Goal: Task Accomplishment & Management: Complete application form

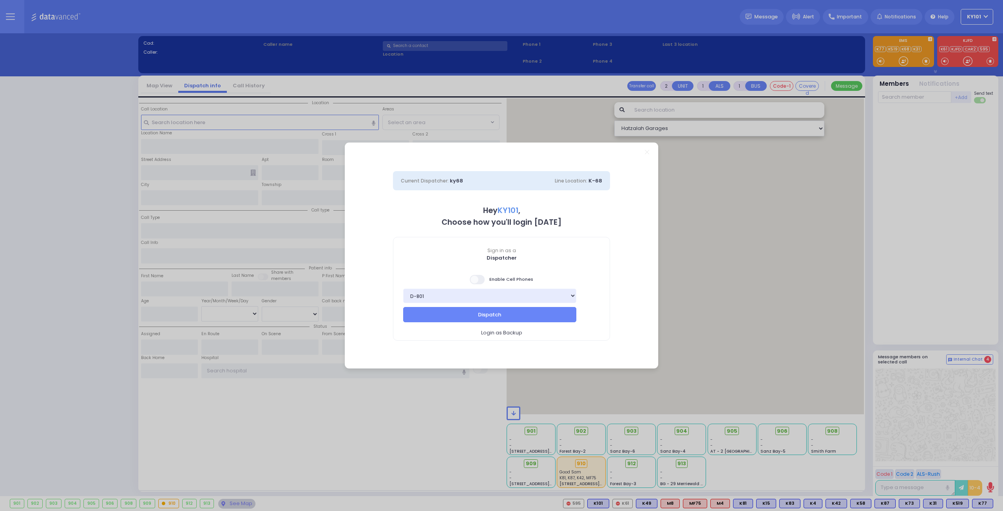
select select "14"
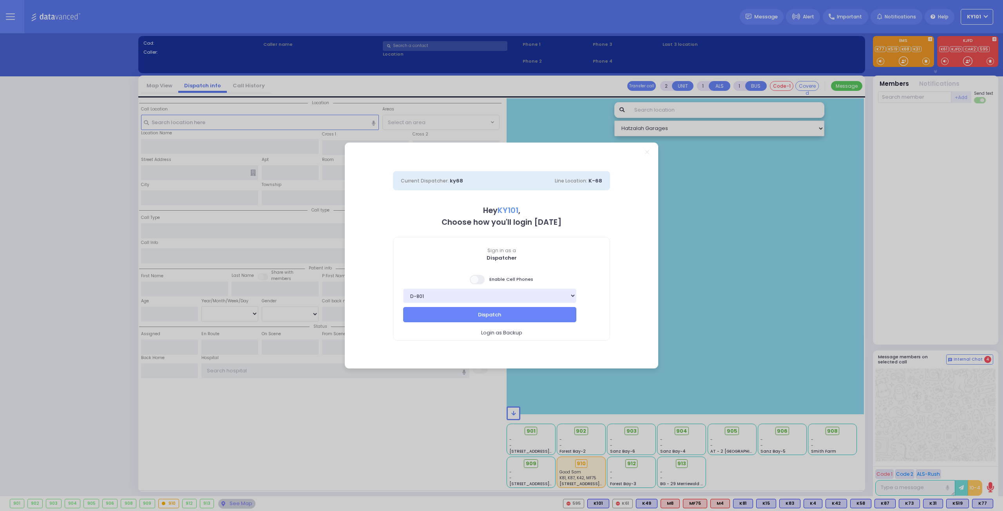
click at [478, 279] on span at bounding box center [478, 279] width 16 height 9
click at [78, 274] on input "checkbox" at bounding box center [78, 274] width 0 height 0
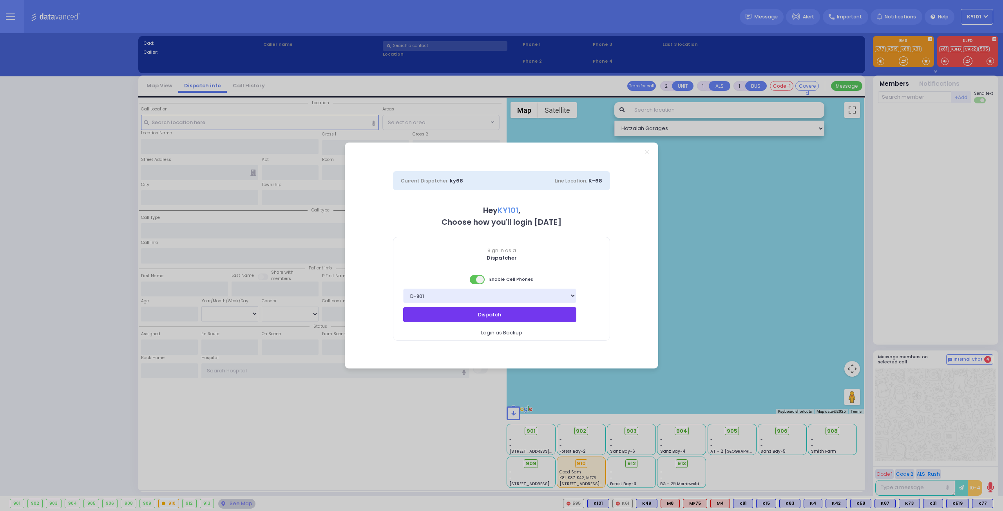
click at [515, 314] on button "Dispatch" at bounding box center [489, 314] width 173 height 15
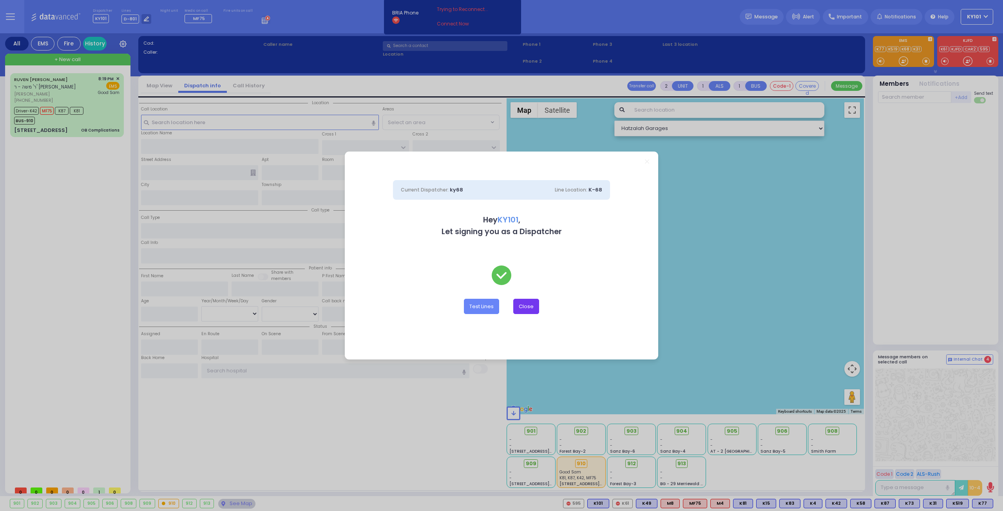
click at [533, 310] on button "Close" at bounding box center [526, 306] width 26 height 15
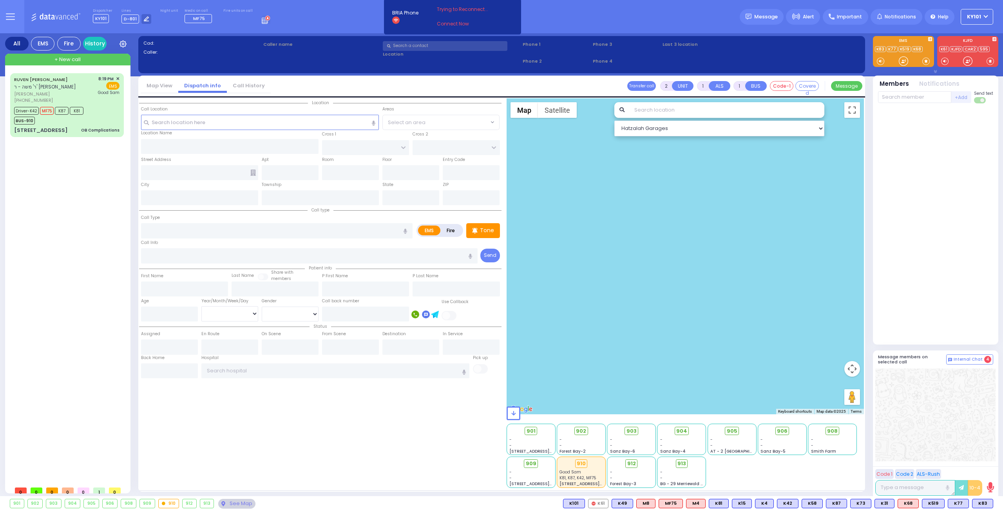
click at [962, 290] on div at bounding box center [935, 225] width 115 height 236
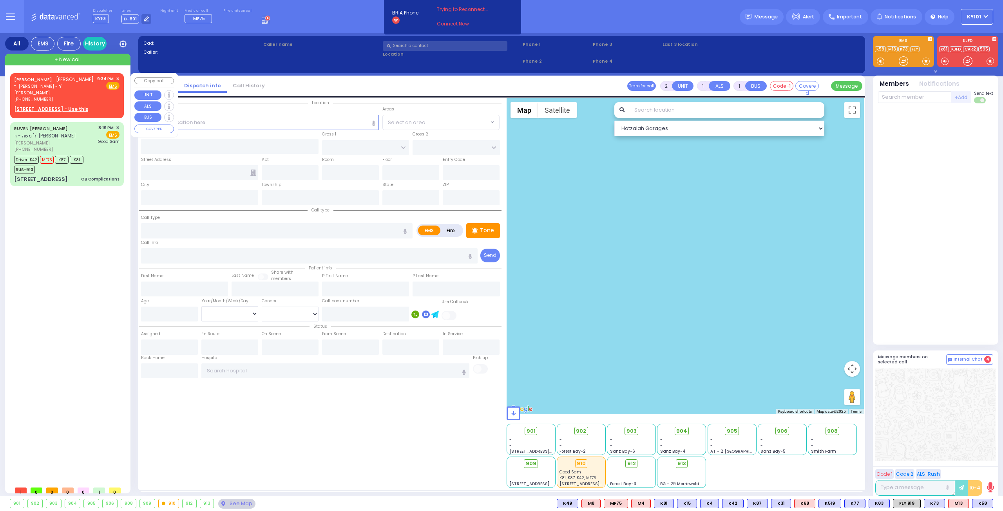
click at [69, 86] on span "ר' [PERSON_NAME] - ר' [PERSON_NAME]" at bounding box center [54, 89] width 80 height 13
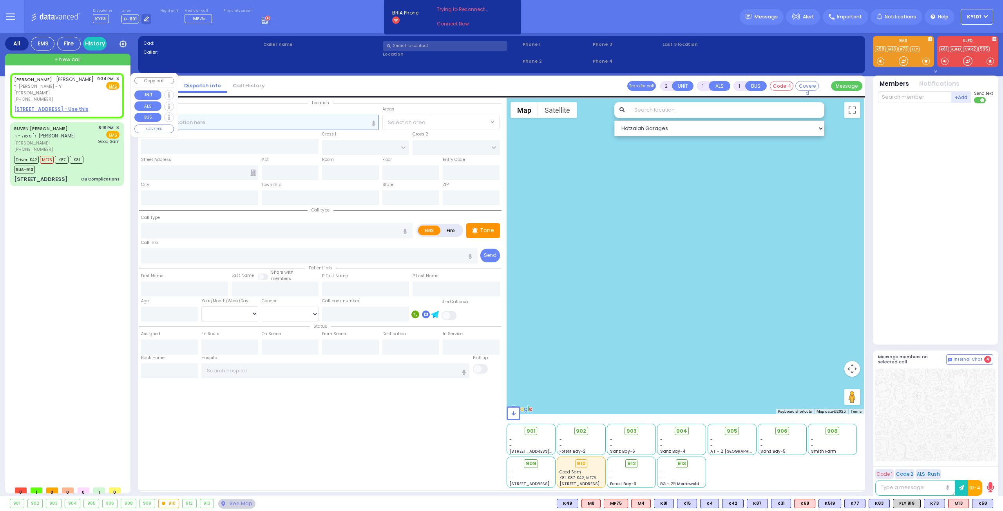
select select
radio input "true"
type input "[PERSON_NAME]"
select select
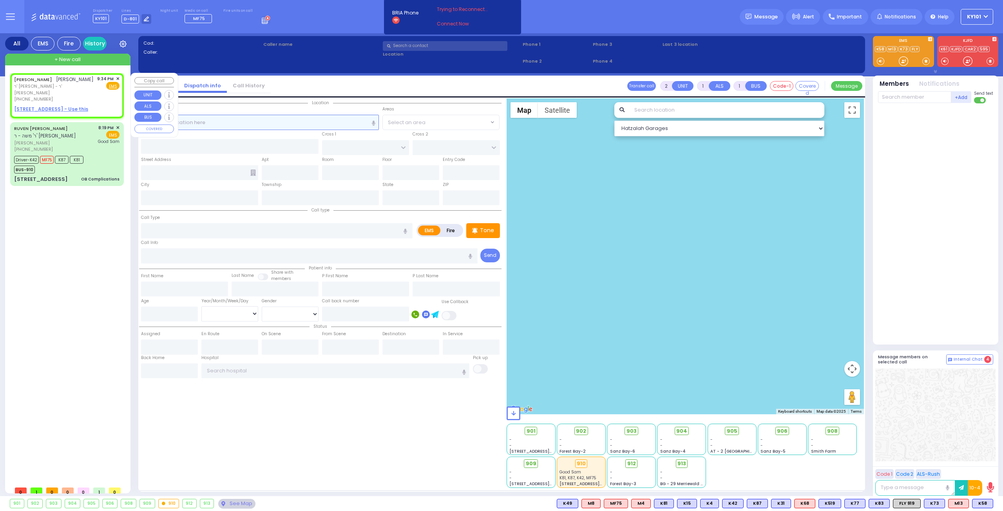
type input "21:34"
select select "Hatzalah Garages"
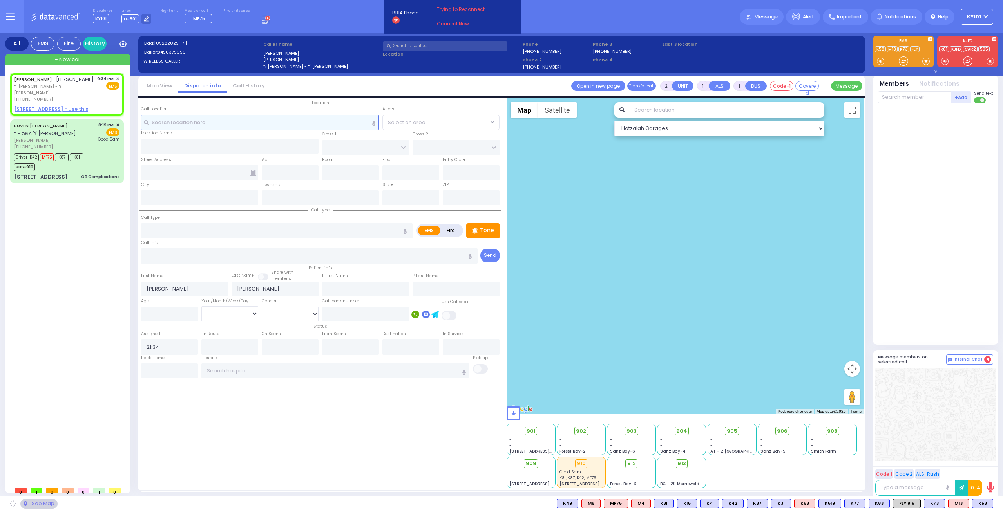
select select
radio input "true"
select select
select select "Hatzalah Garages"
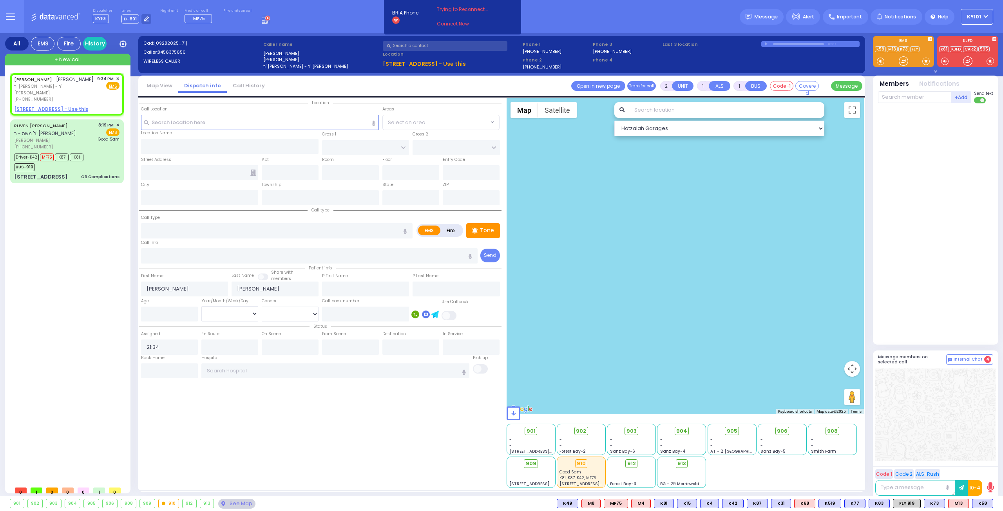
click at [244, 83] on link "Call History" at bounding box center [249, 85] width 44 height 7
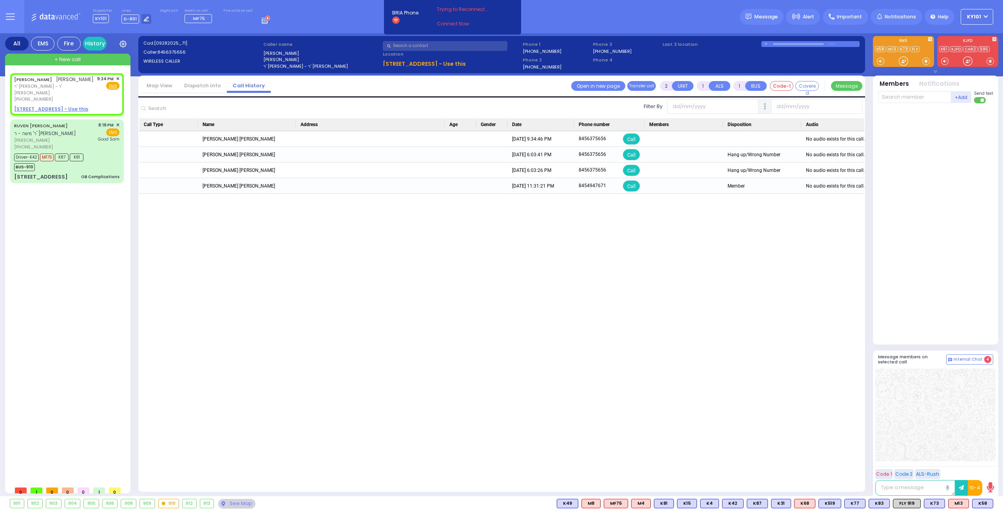
click at [203, 86] on link "Dispatch info" at bounding box center [202, 85] width 49 height 7
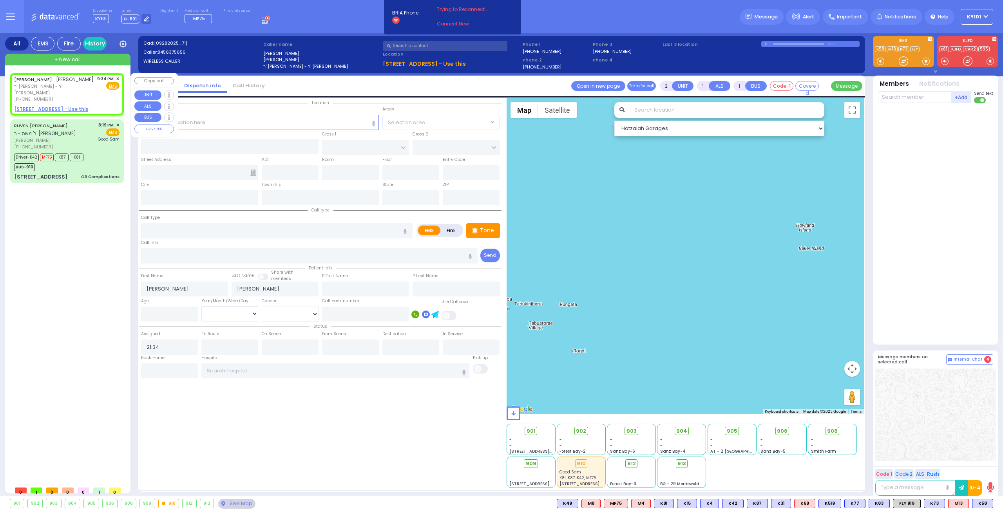
click at [118, 79] on span "✕" at bounding box center [118, 79] width 4 height 7
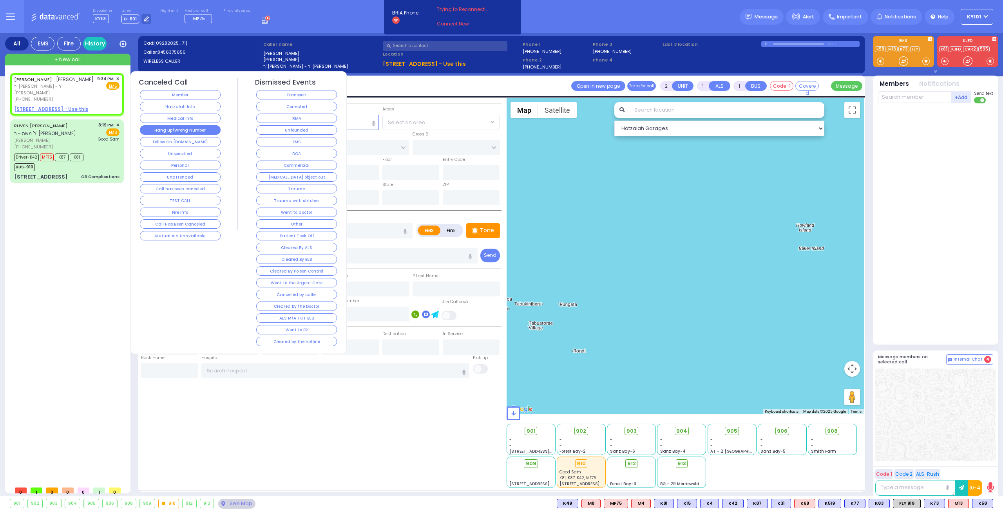
click at [192, 130] on button "Hang up/Wrong Number" at bounding box center [180, 129] width 81 height 9
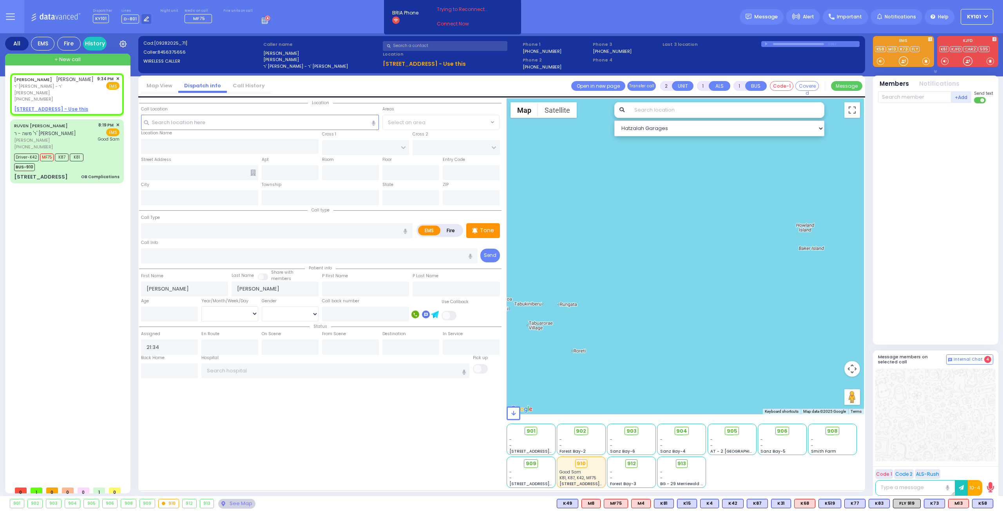
select select
radio input "true"
select select
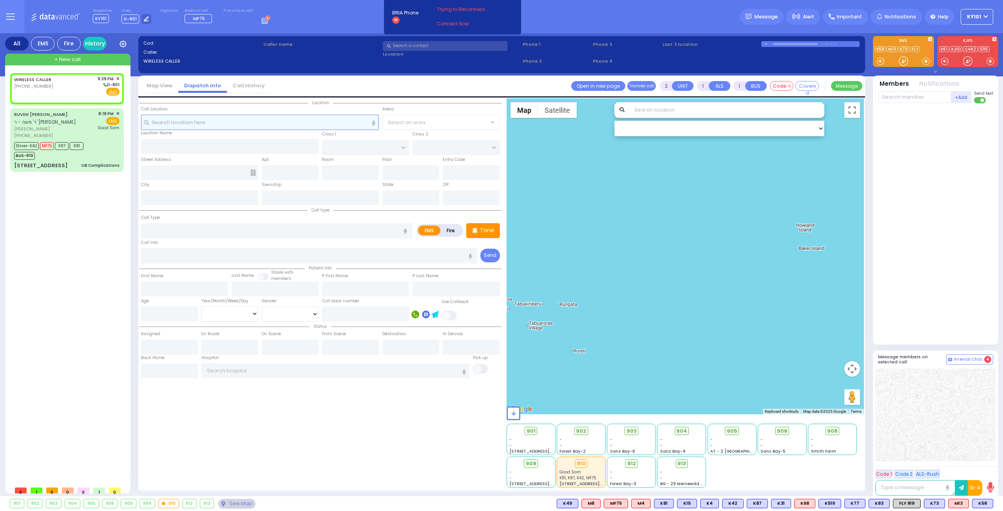
select select
radio input "true"
select select
type input "21:39"
select select "Hatzalah Garages"
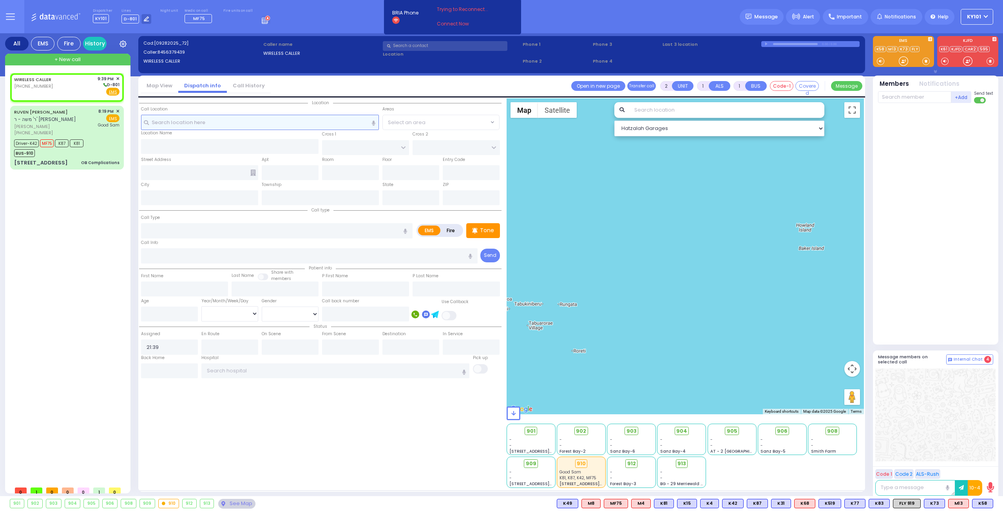
select select
radio input "true"
select select
select select "Hatzalah Garages"
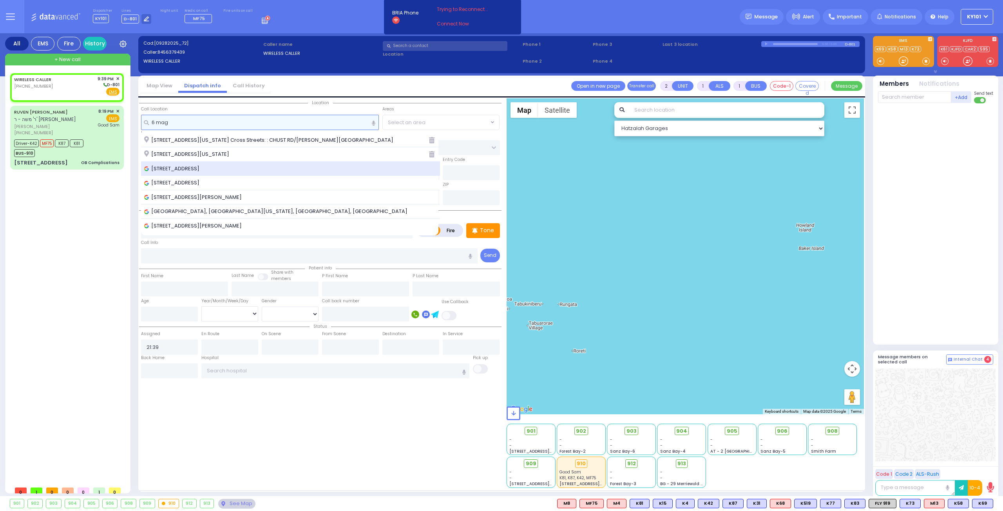
type input "6 mag"
click at [234, 173] on div "[STREET_ADDRESS]" at bounding box center [290, 169] width 299 height 14
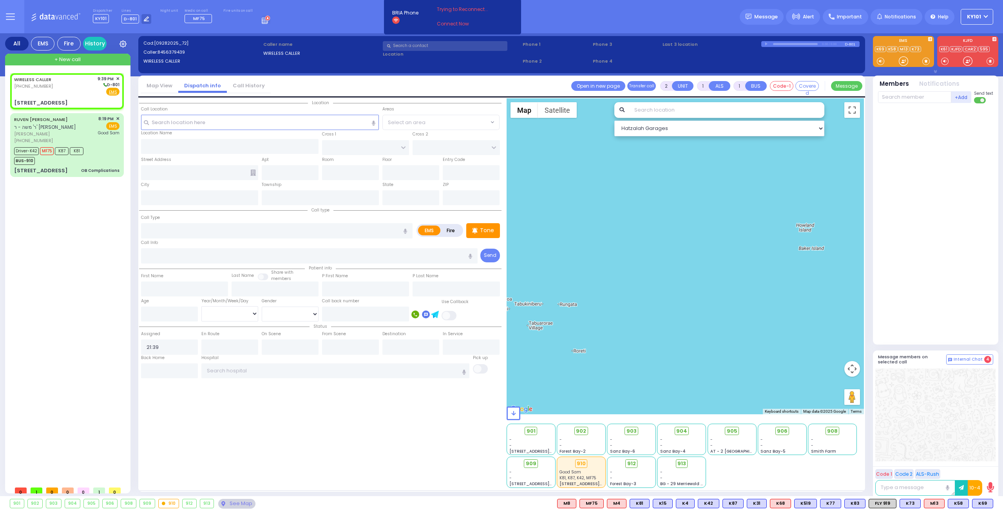
select select
radio input "true"
select select
select select "Hatzalah Garages"
click at [273, 173] on input "text" at bounding box center [290, 172] width 57 height 15
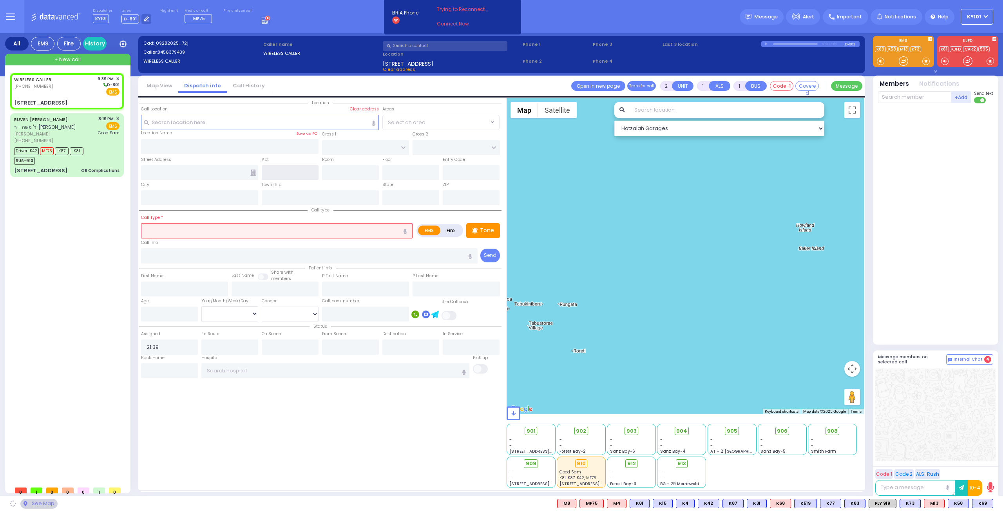
type input "[PERSON_NAME][GEOGRAPHIC_DATA]"
type input "CHUST RD"
type input "[STREET_ADDRESS]"
type input "Monroe"
type input "[US_STATE]"
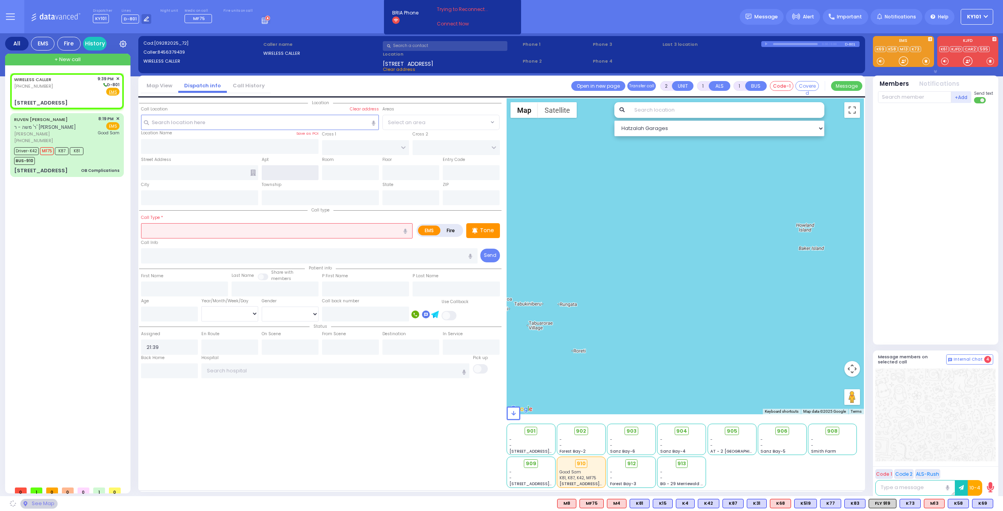
type input "10950"
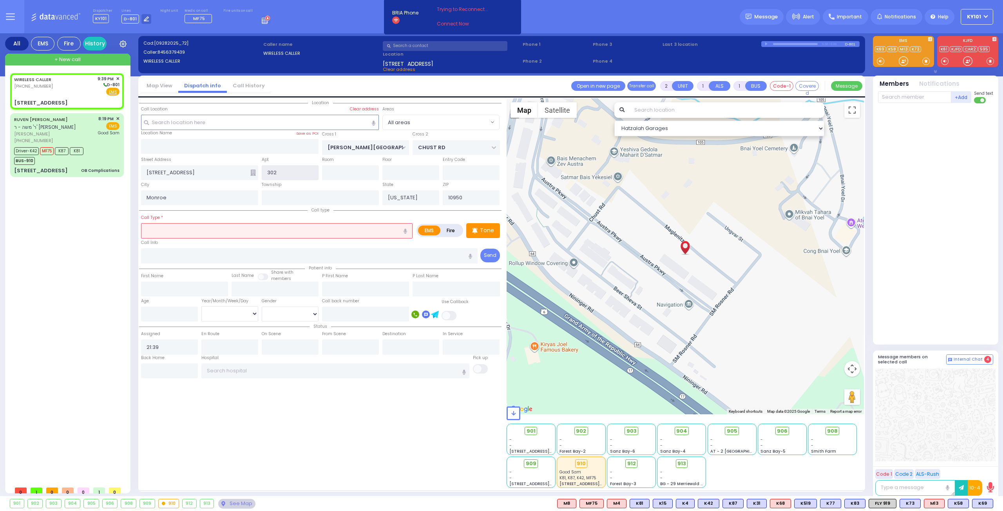
type input "302"
click at [236, 230] on input "text" at bounding box center [277, 230] width 272 height 15
select select
radio input "true"
select select
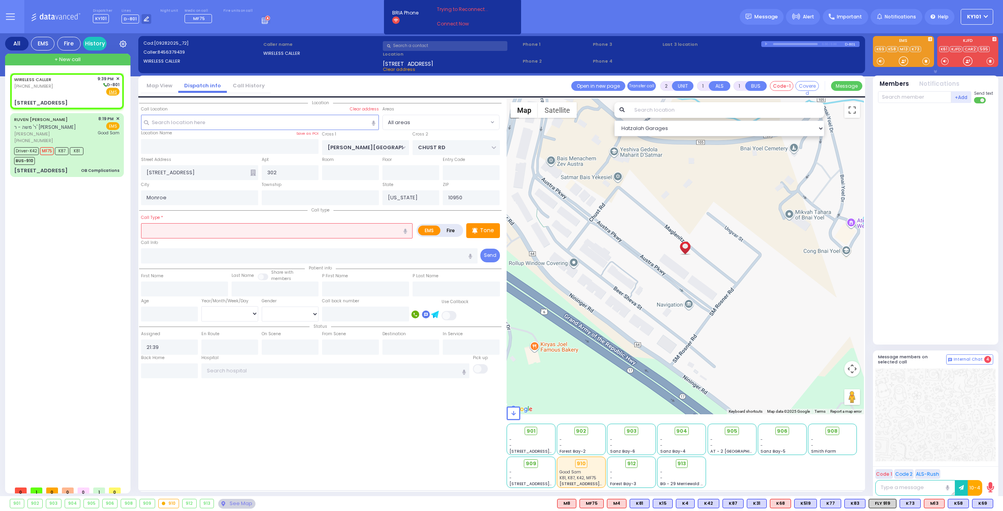
select select "Hatzalah Garages"
click at [221, 246] on div "difficulty breathing" at bounding box center [277, 246] width 268 height 8
type input "difficulty breathing"
click at [162, 316] on input "number" at bounding box center [169, 314] width 57 height 15
type input "2"
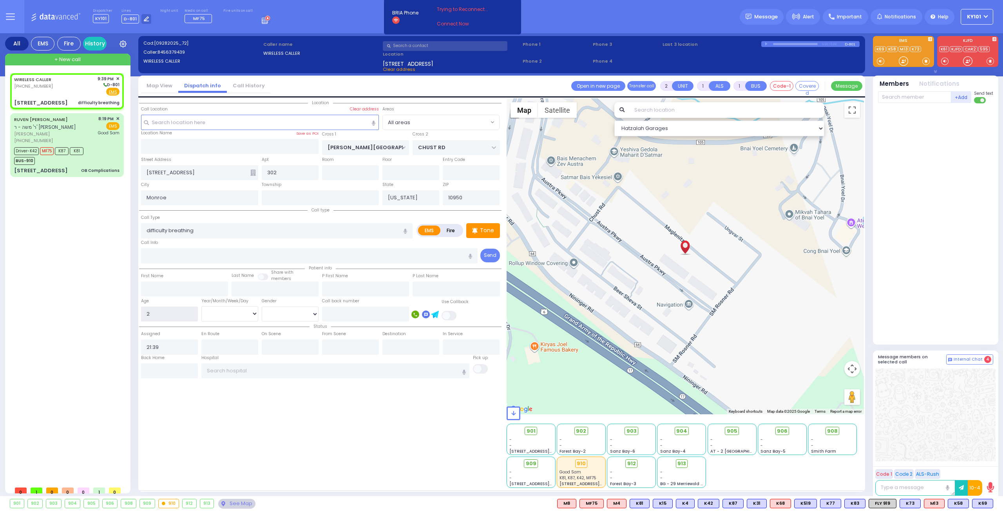
select select
radio input "true"
select select
select select "Hatzalah Garages"
type input "22"
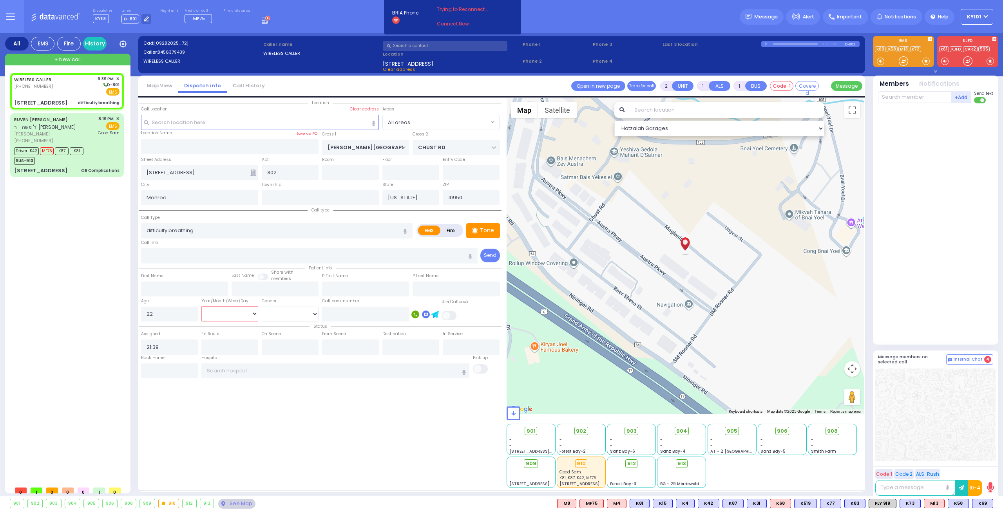
select select "Year"
select select
radio input "true"
select select "Month"
select select "Hatzalah Garages"
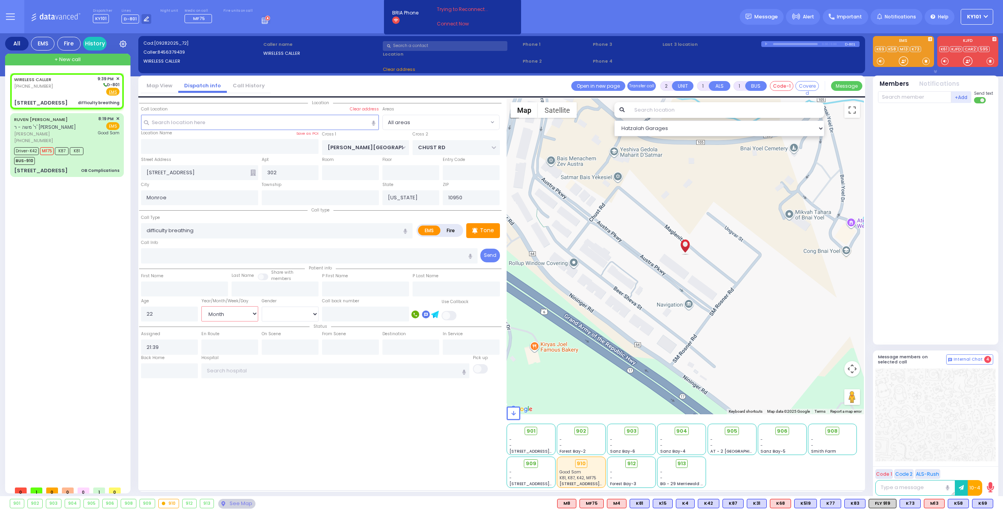
select select
radio input "true"
select select "Month"
select select "Hatzalah Garages"
radio input "true"
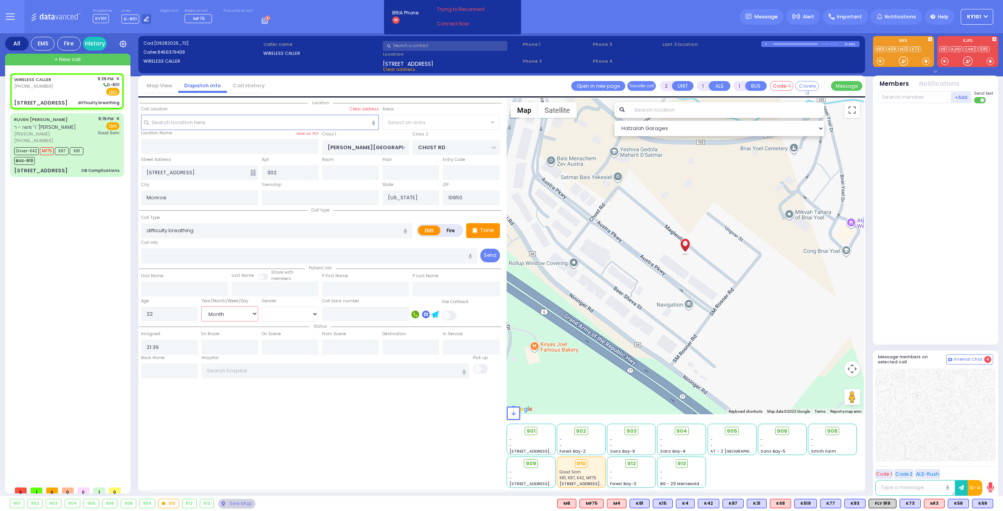
select select "Month"
select select
select select "Hatzalah Garages"
click at [239, 85] on link "Call History" at bounding box center [249, 85] width 44 height 7
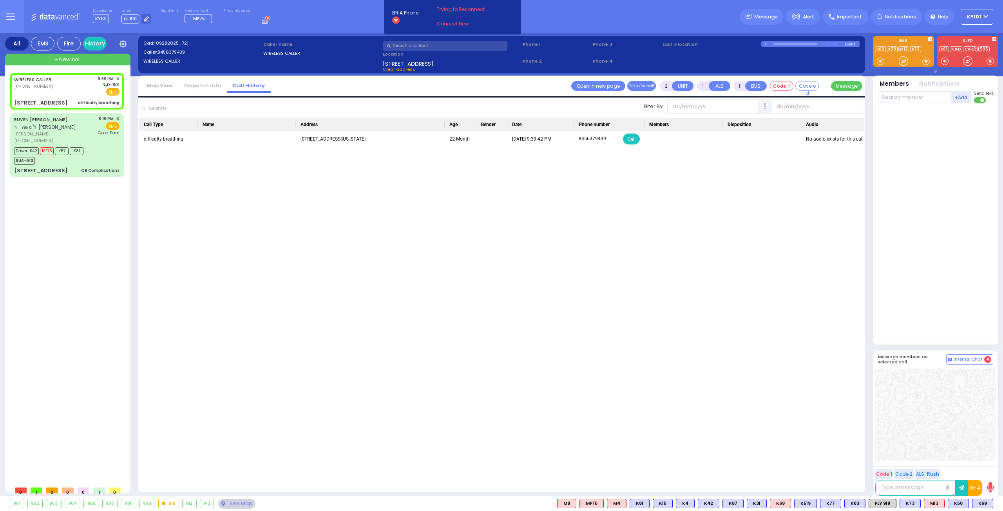
click at [204, 84] on link "Dispatch info" at bounding box center [202, 85] width 49 height 7
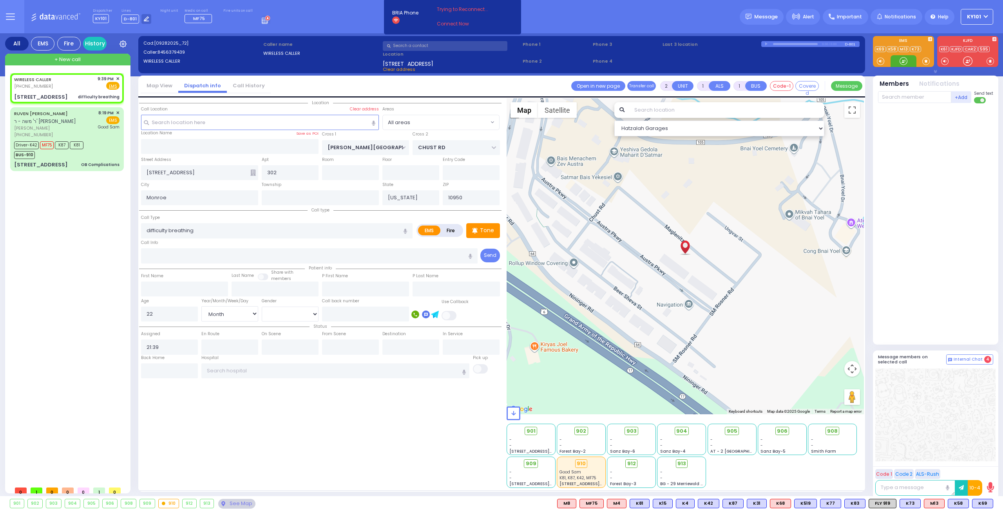
select select
radio input "true"
select select "Month"
select select "Hatzalah Garages"
click at [978, 504] on icon at bounding box center [978, 503] width 2 height 1
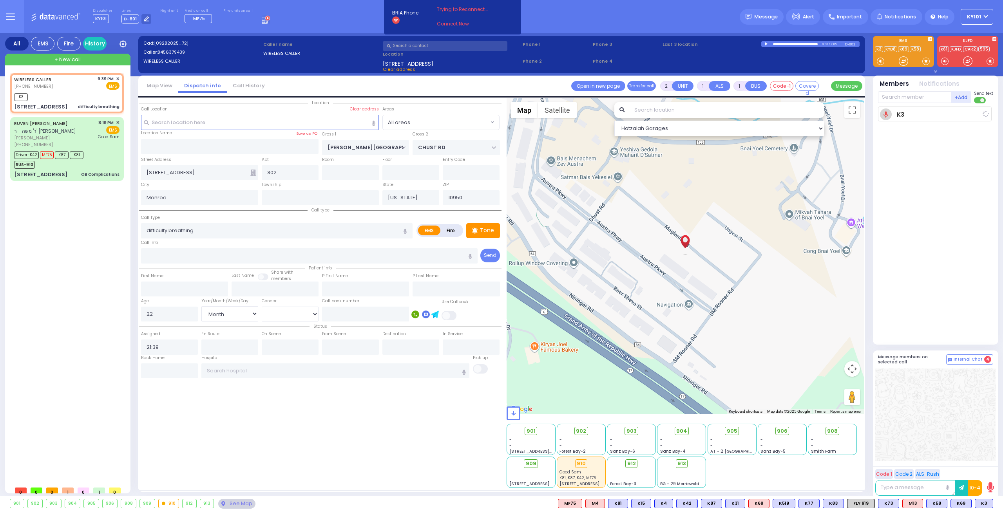
select select
radio input "true"
select select "Month"
type input "21:42"
select select "Hatzalah Garages"
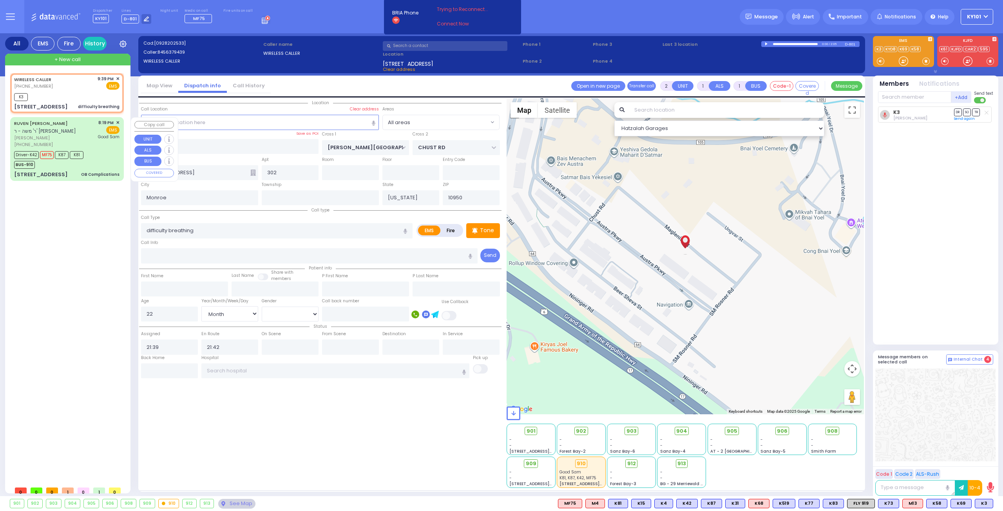
click at [45, 128] on span "ר' משה - ר' [PERSON_NAME]" at bounding box center [45, 131] width 62 height 7
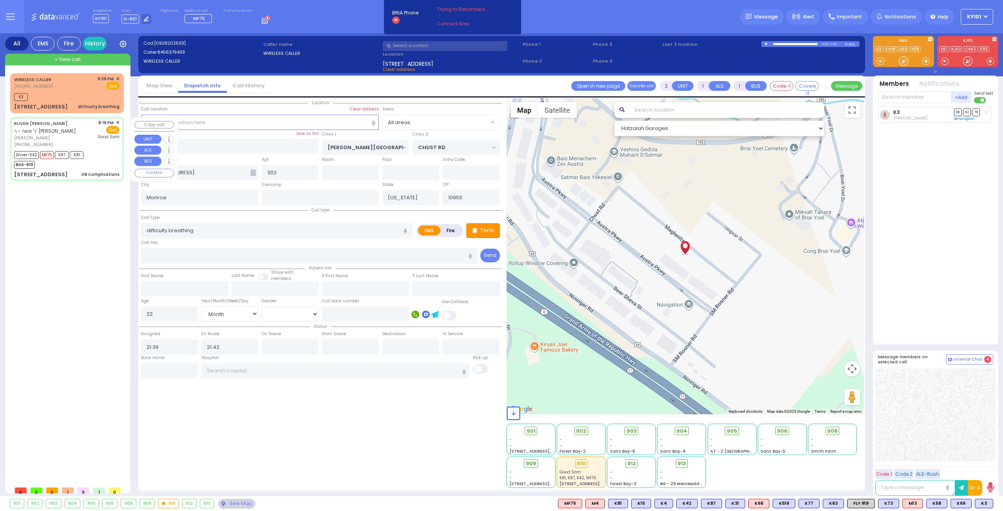
type input "6"
select select
type input "OB Complications"
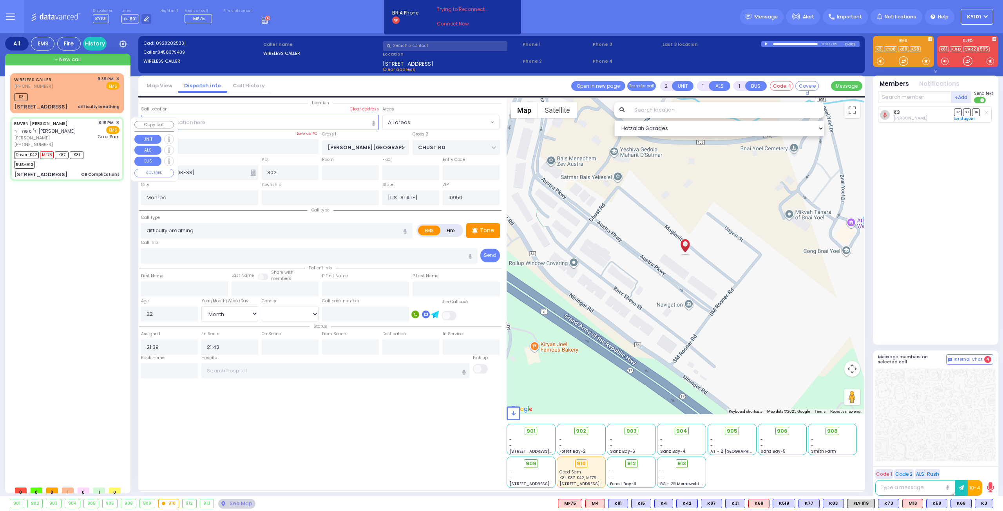
radio input "true"
type input "RUVEN [PERSON_NAME]"
type input "[PERSON_NAME]"
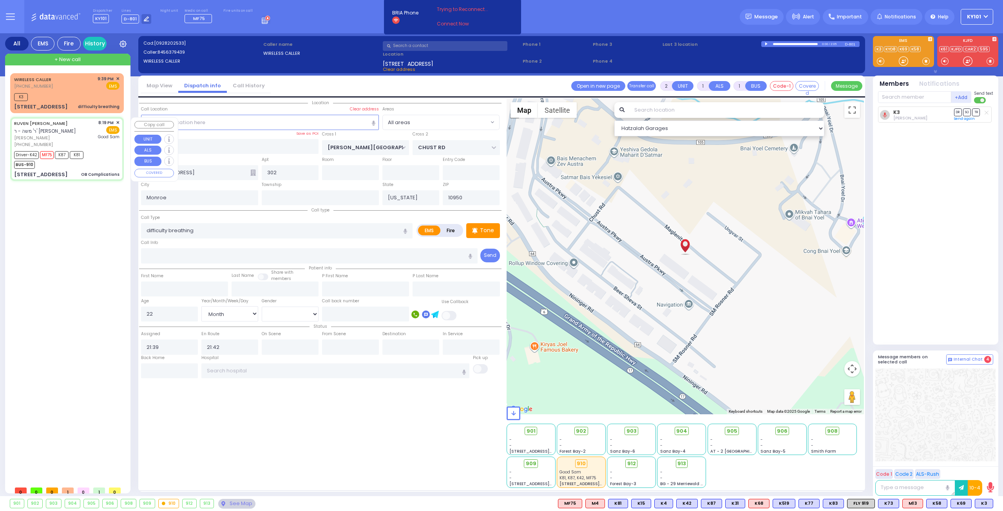
type input "29"
select select "Year"
select select "[DEMOGRAPHIC_DATA]"
type input "20:19"
type input "20:21"
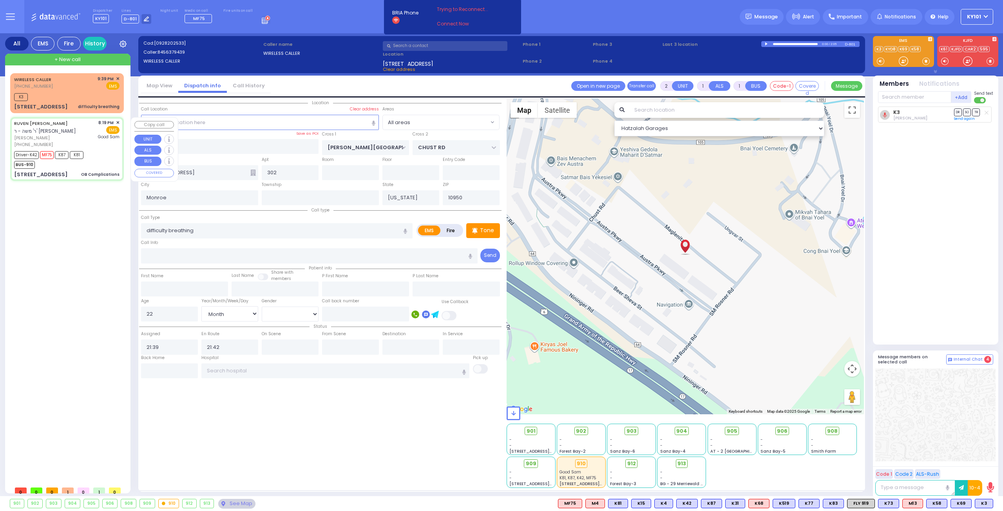
type input "20:25"
type input "20:32"
type input "20:59"
type input "21:14"
type input "[GEOGRAPHIC_DATA]"
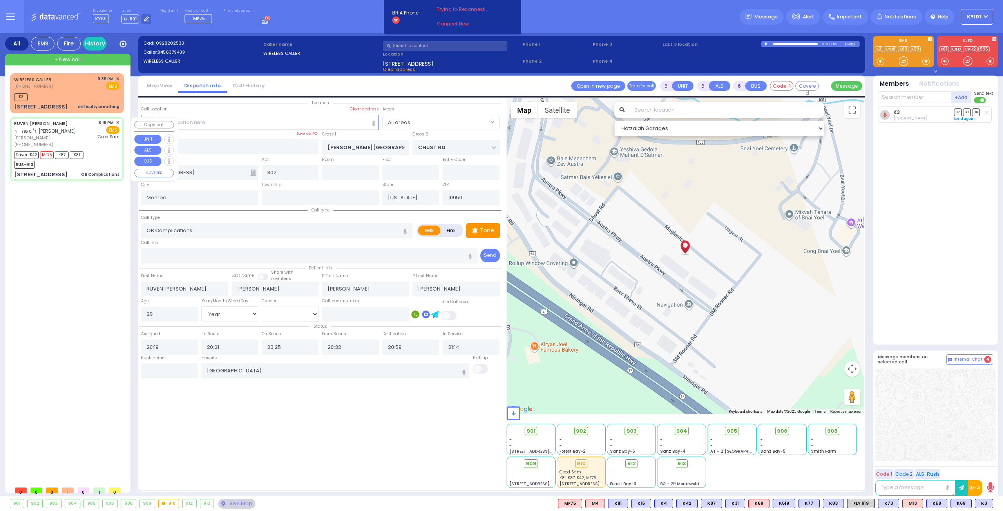
select select "Hatzalah Garages"
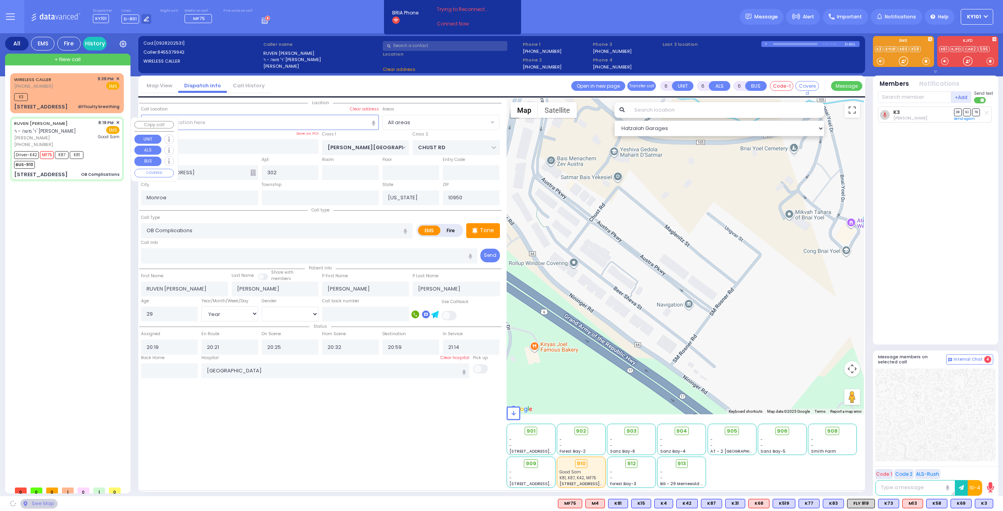
type input "[GEOGRAPHIC_DATA]"
type input "[STREET_ADDRESS]"
type input "202"
type input "[PERSON_NAME]"
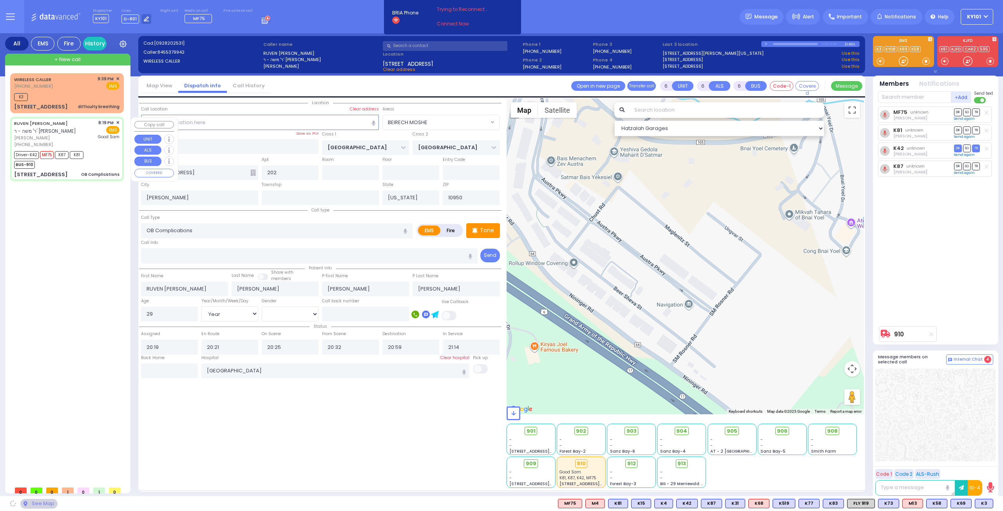
select select "BEIRECH MOSHE"
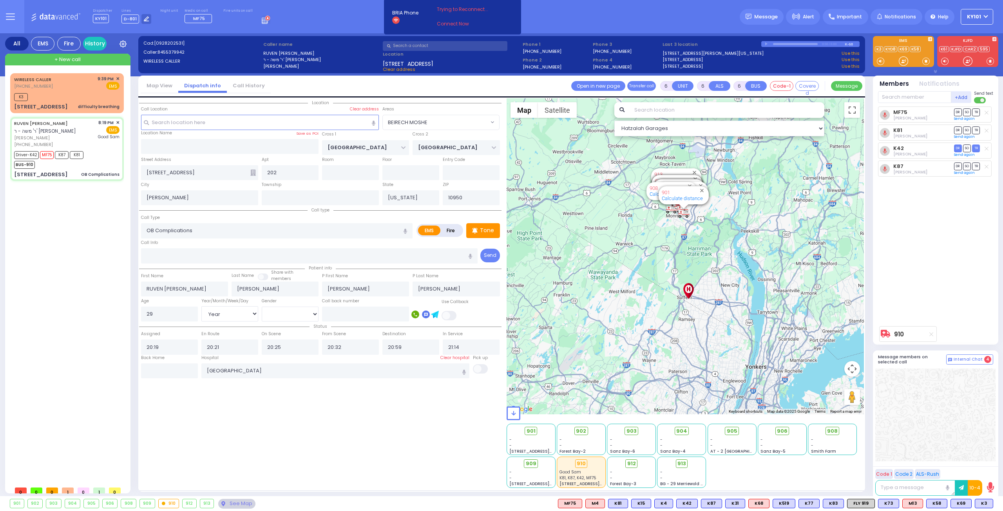
click at [162, 505] on icon at bounding box center [164, 504] width 4 height 4
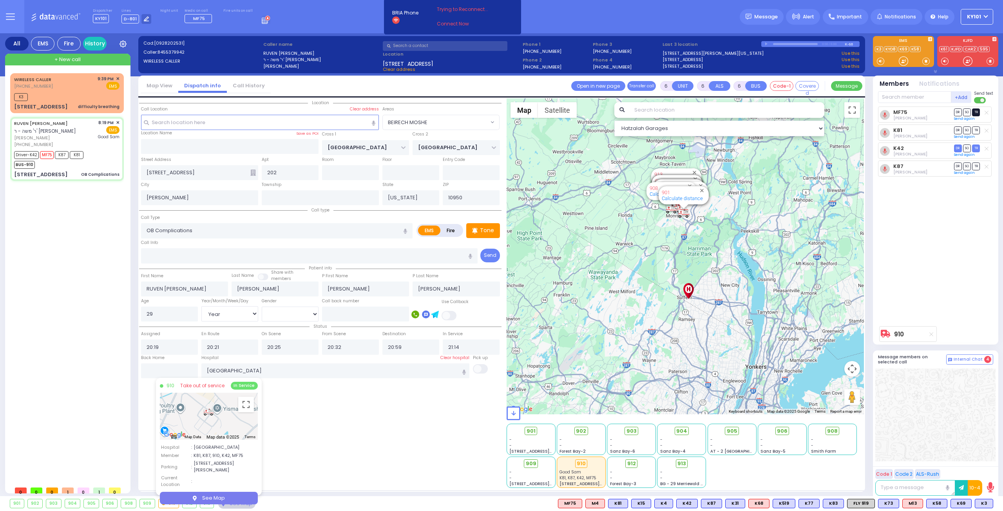
click at [975, 113] on span "TR" at bounding box center [976, 112] width 8 height 7
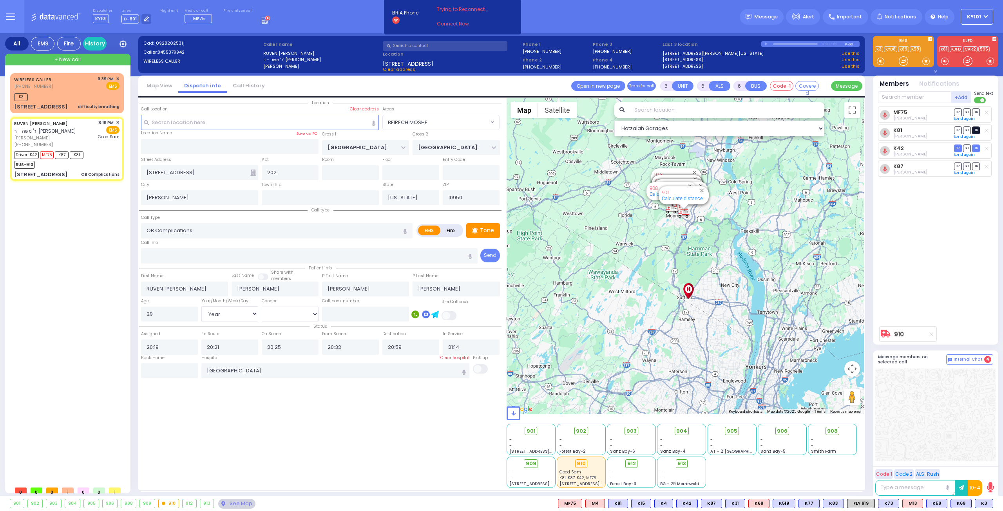
click at [975, 130] on span "TR" at bounding box center [976, 130] width 8 height 7
select select
radio input "true"
select select "Year"
select select "[DEMOGRAPHIC_DATA]"
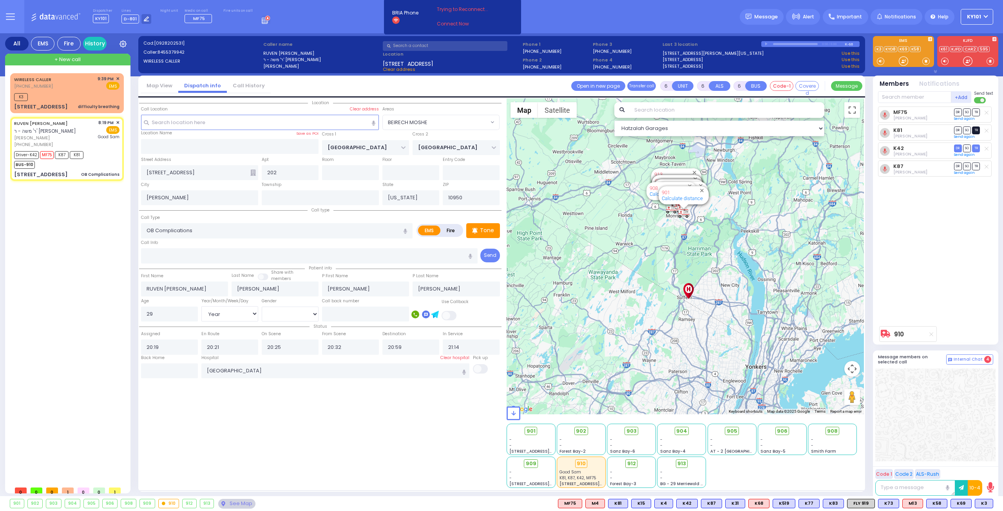
select select "Hatzalah Garages"
select select "BEIRECH MOSHE"
select select
radio input "true"
select select "Year"
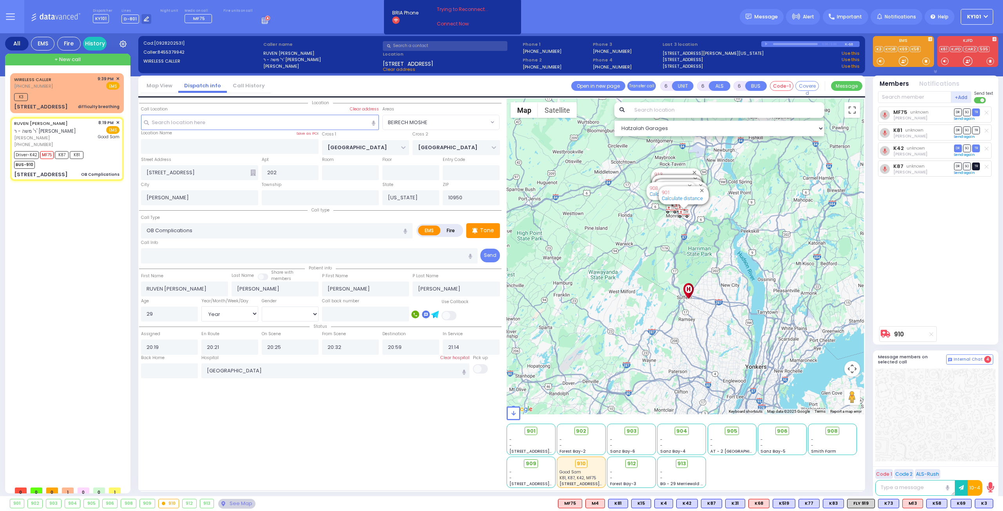
select select "[DEMOGRAPHIC_DATA]"
select select "Hatzalah Garages"
select select "BEIRECH MOSHE"
click at [975, 165] on span "TR" at bounding box center [976, 166] width 8 height 7
select select
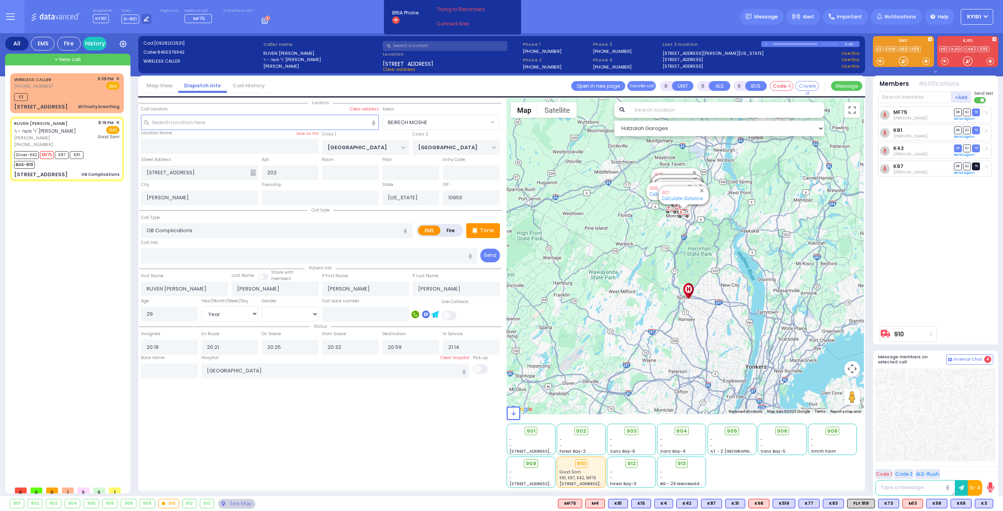
radio input "true"
select select "Year"
select select "[DEMOGRAPHIC_DATA]"
select select "Hatzalah Garages"
select select "BEIRECH MOSHE"
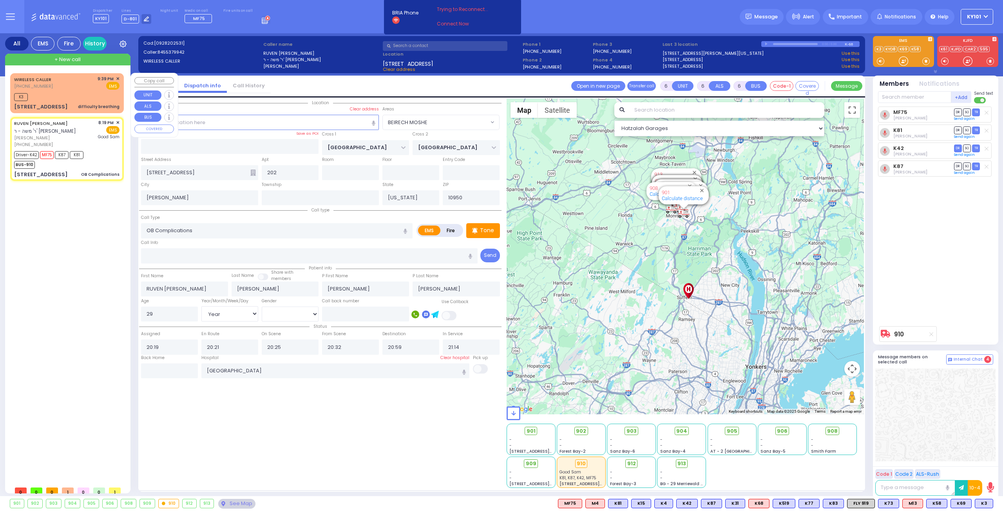
click at [54, 89] on div "WIRELESS CALLER [PHONE_NUMBER] 9:39 PM ✕ EMS" at bounding box center [66, 83] width 105 height 14
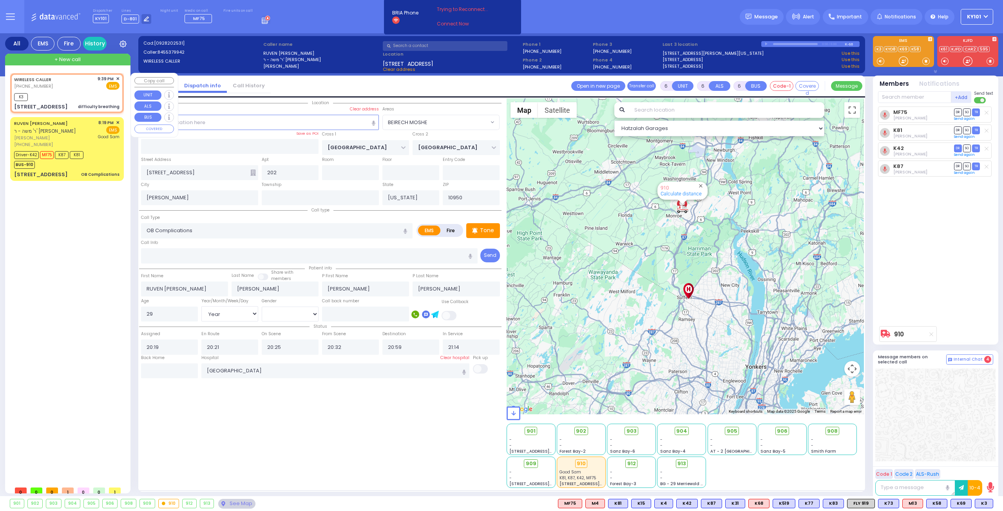
type input "2"
type input "1"
select select
type input "difficulty breathing"
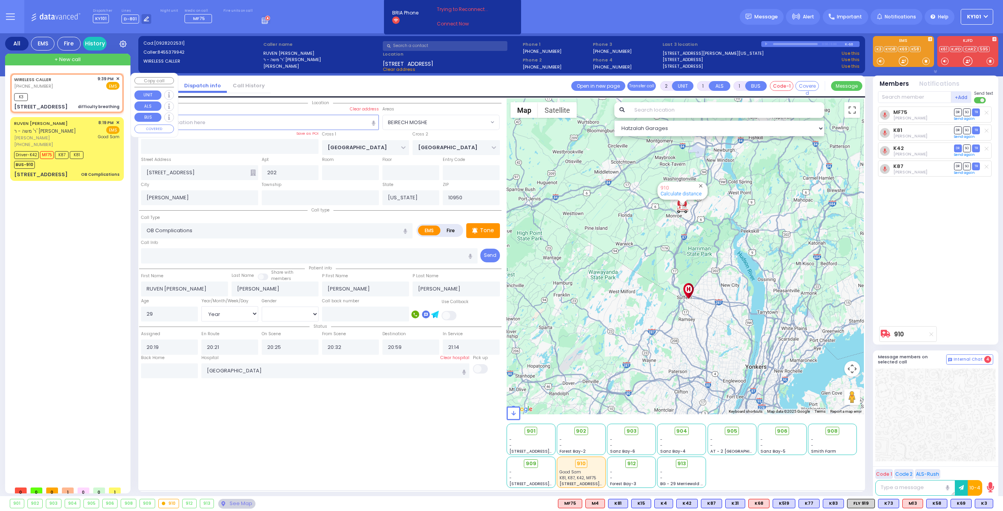
radio input "true"
type input "22"
select select "Month"
select select
type input "21:39"
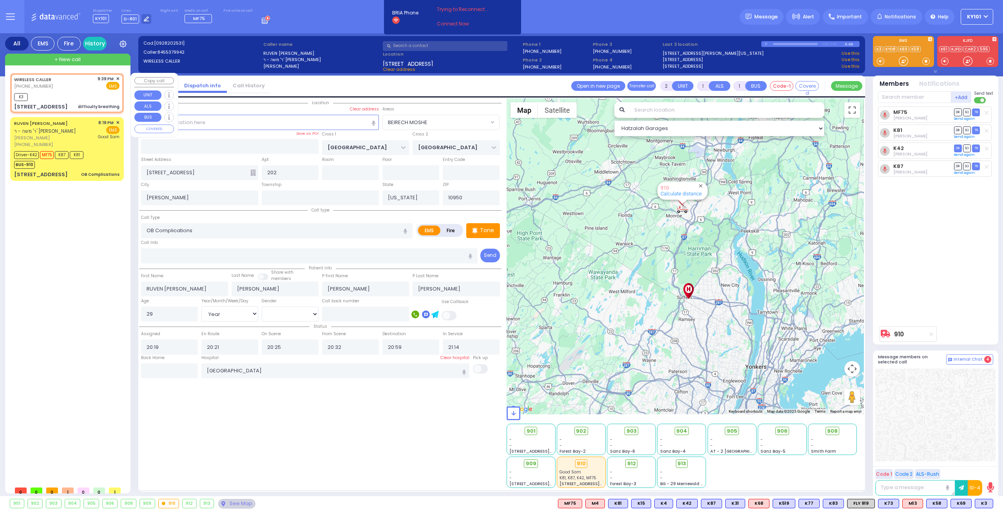
type input "21:42"
type input "[PERSON_NAME][GEOGRAPHIC_DATA]"
type input "CHUST RD"
type input "[STREET_ADDRESS]"
type input "302"
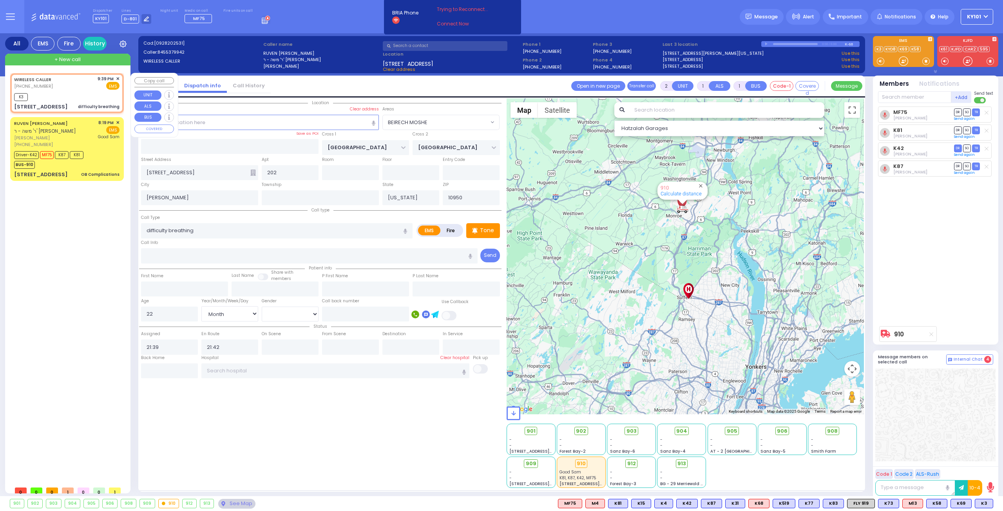
type input "Monroe"
select select "Hatzalah Garages"
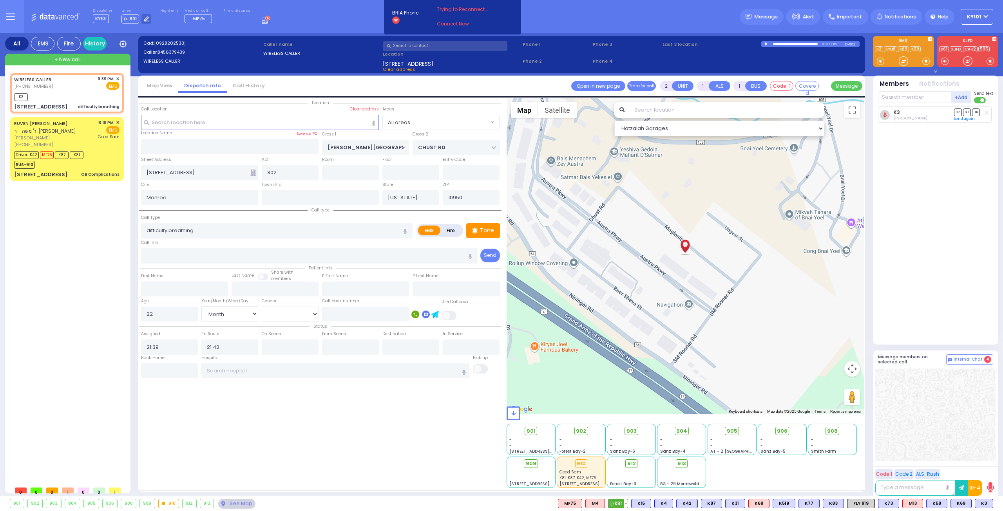
click at [626, 504] on span "K81" at bounding box center [618, 504] width 19 height 9
select select
radio input "true"
select select "Month"
select select "Hatzalah Garages"
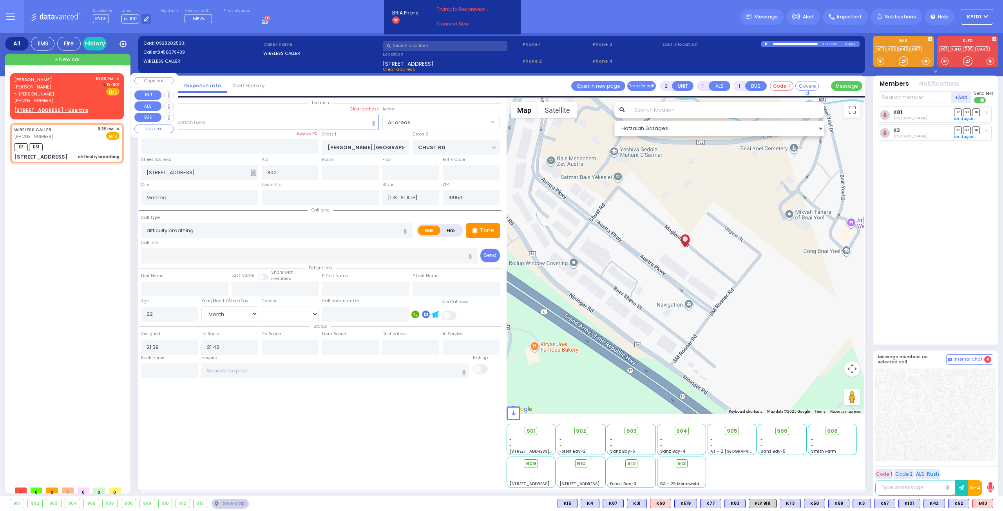
click at [44, 97] on span "[PHONE_NUMBER]" at bounding box center [33, 100] width 39 height 6
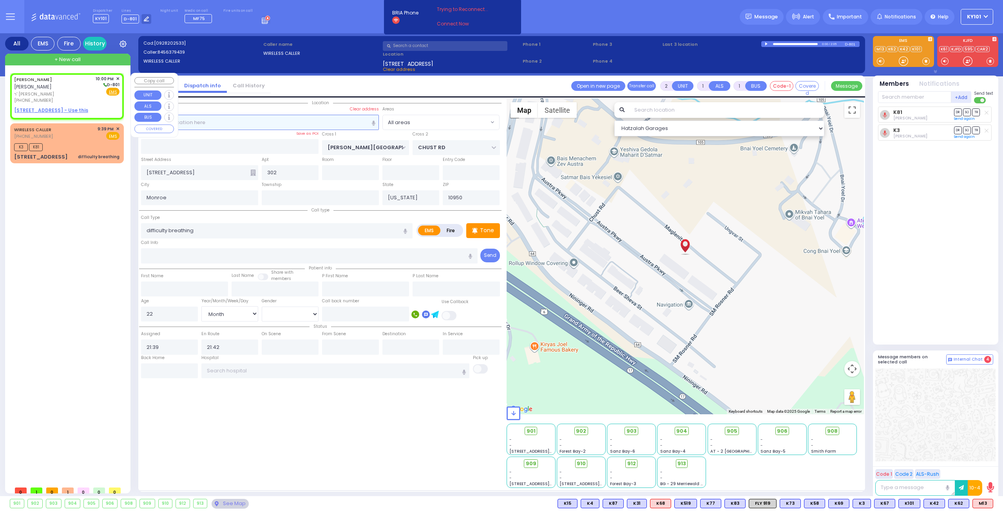
select select
radio input "true"
type input "[PERSON_NAME]"
type input "GLUCK"
select select
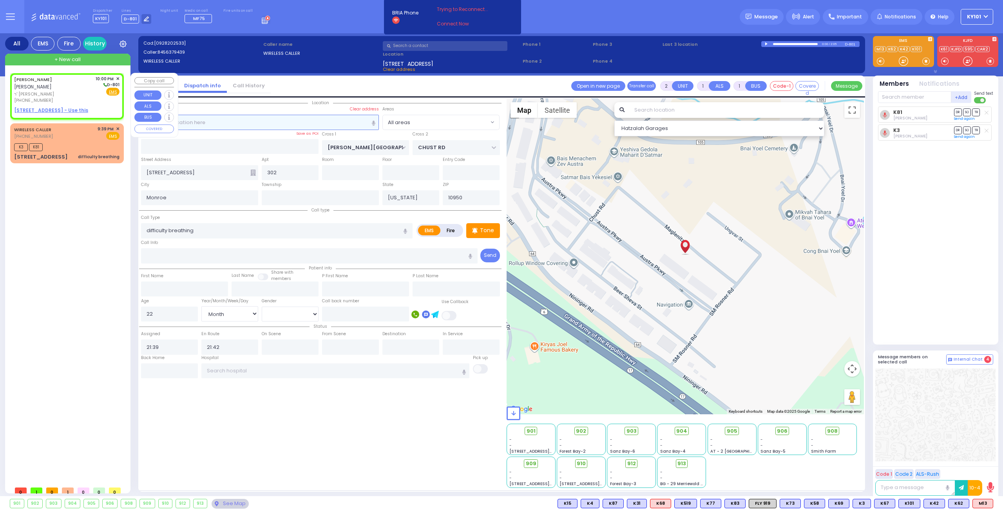
type input "22:00"
select select "Hatzalah Garages"
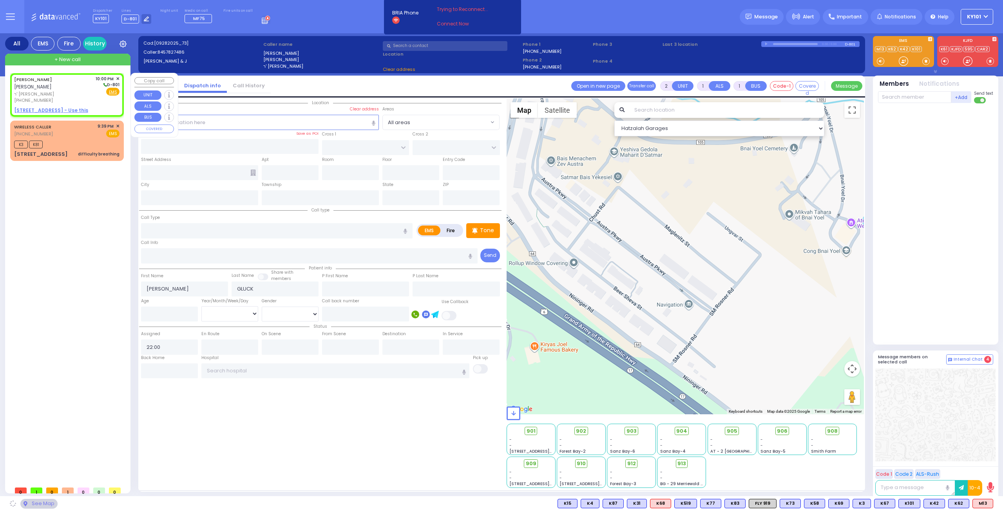
select select
radio input "true"
select select
select select "Hatzalah Garages"
click at [55, 107] on u "[STREET_ADDRESS] - Use this" at bounding box center [51, 110] width 74 height 7
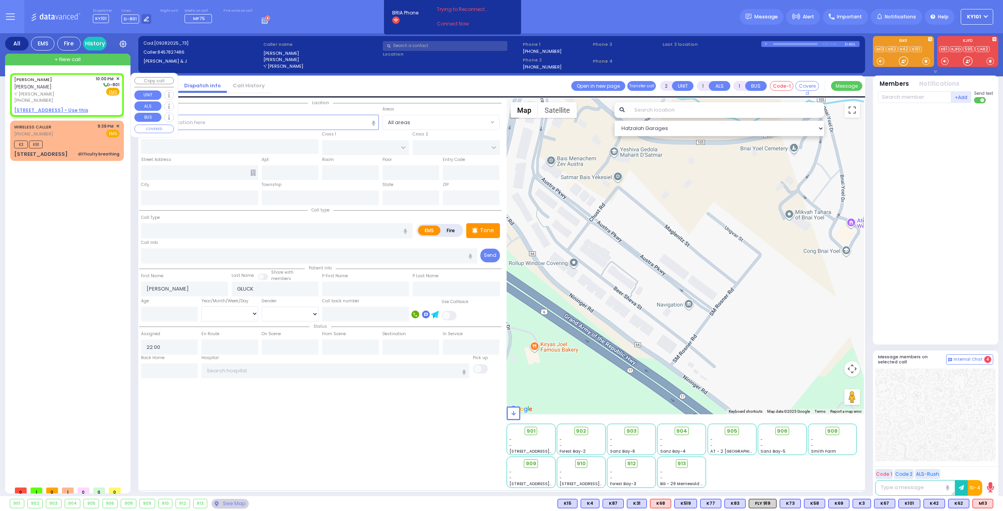
select select
radio input "true"
select select
select select "Hatzalah Garages"
select select
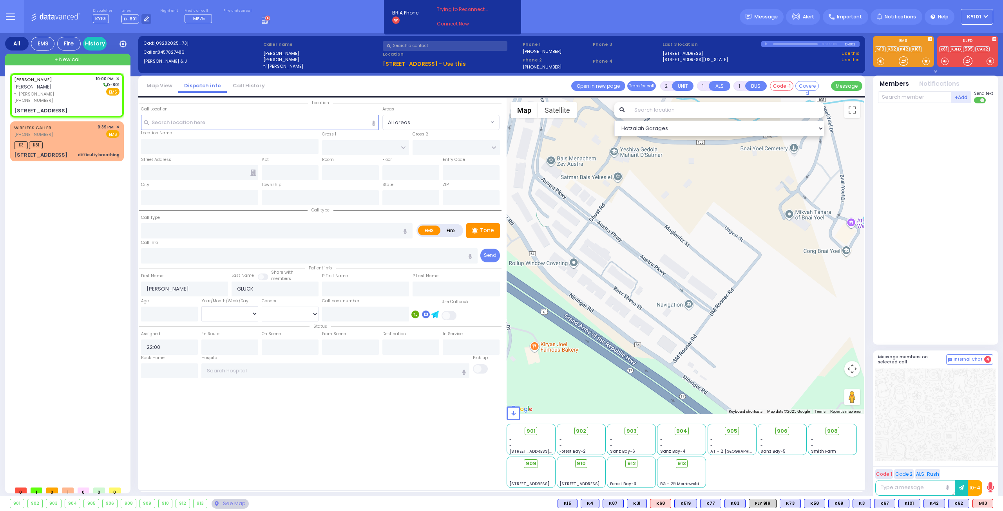
radio input "true"
select select
select select "Hatzalah Garages"
type input "[GEOGRAPHIC_DATA]"
type input "[STREET_ADDRESS]"
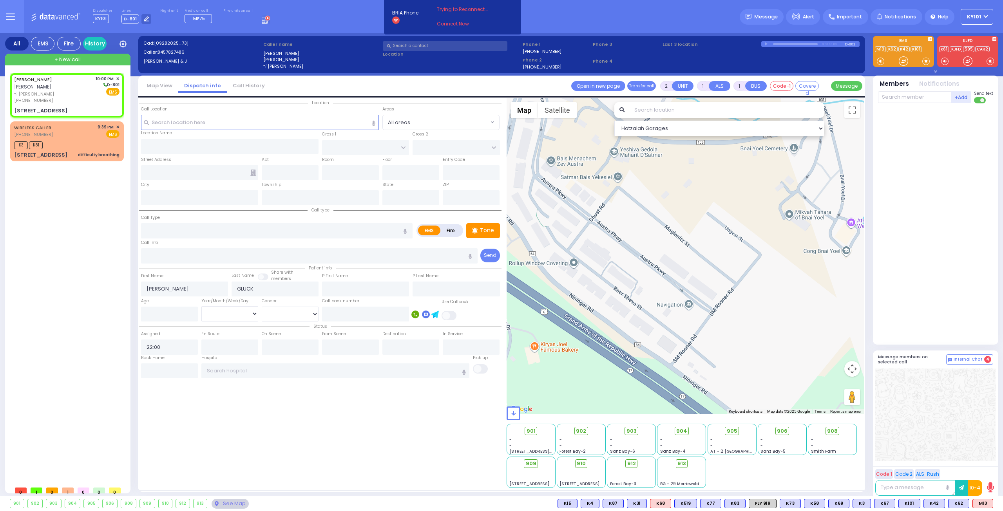
type input "103"
type input "[PERSON_NAME]"
type input "[US_STATE]"
type input "10950"
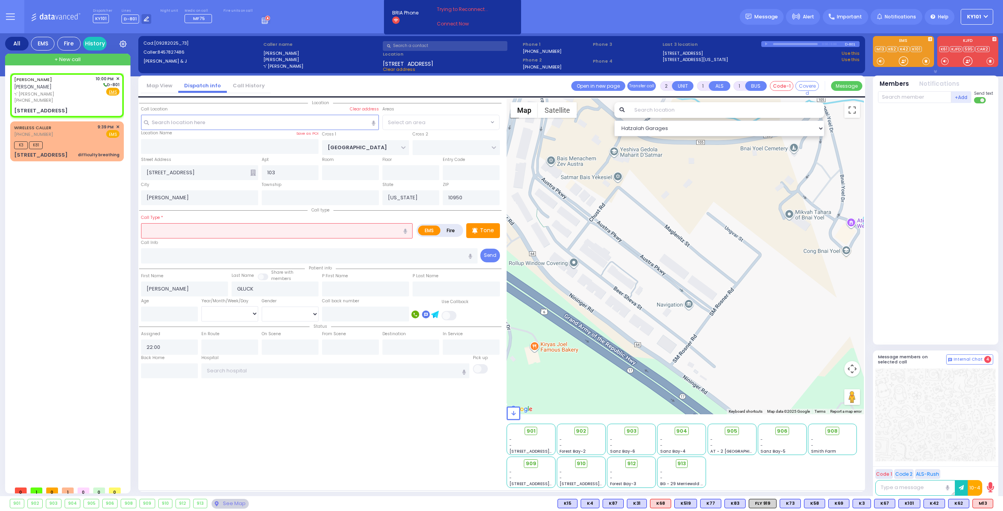
select select "SECTION 5"
click at [212, 227] on input "text" at bounding box center [277, 230] width 272 height 15
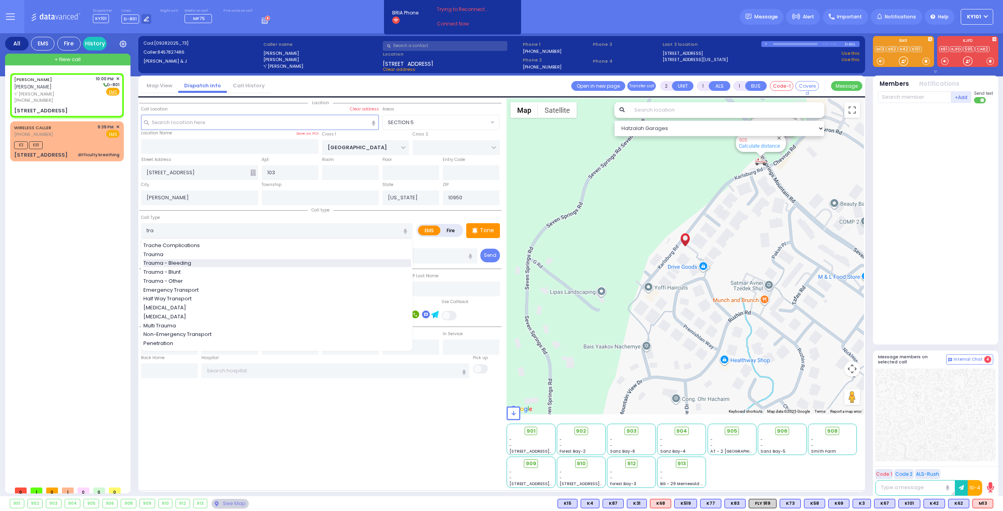
click at [206, 260] on div "Trauma - Bleeding" at bounding box center [277, 263] width 268 height 8
type input "Trauma - Bleeding"
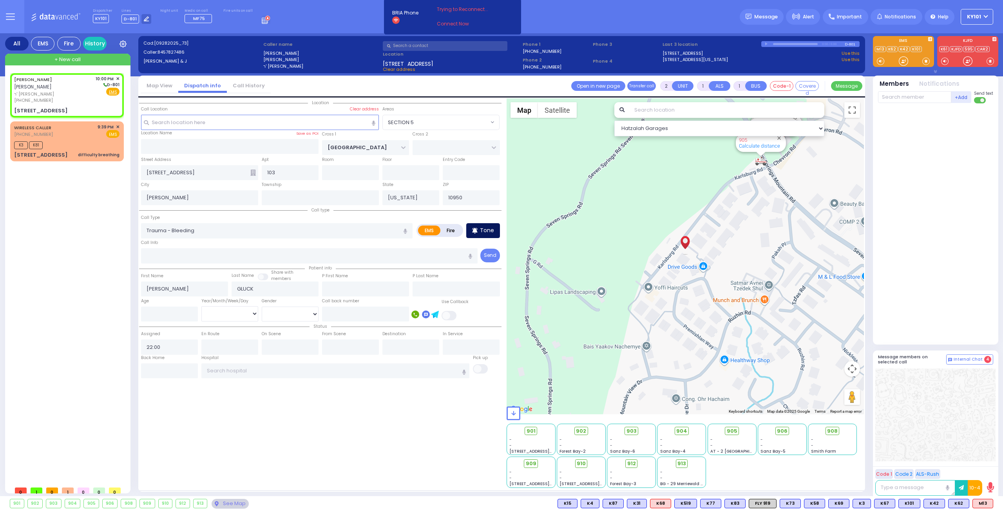
click at [481, 227] on p "Tone" at bounding box center [487, 231] width 14 height 8
select select
radio input "true"
select select
select select "Hatzalah Garages"
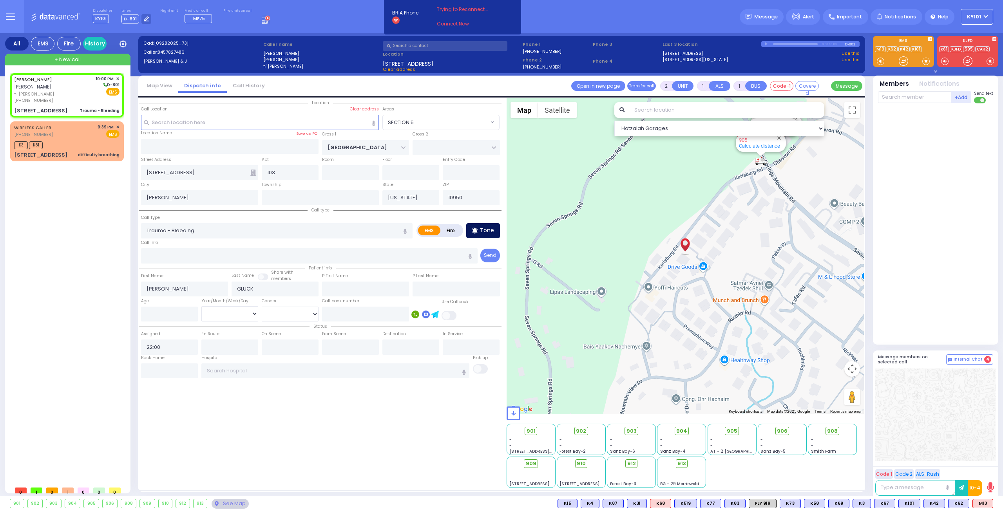
select select "SECTION 5"
select select
radio input "true"
select select
select select "Hatzalah Garages"
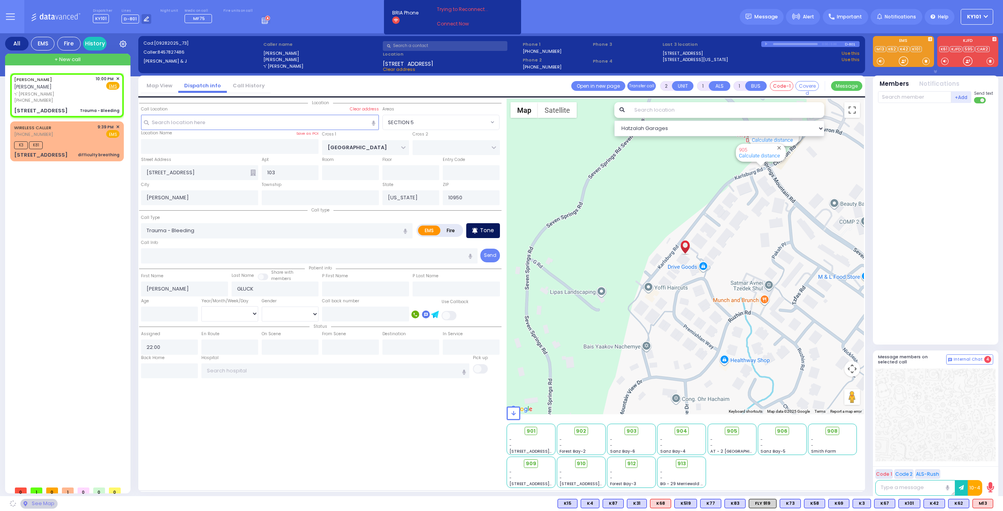
select select "SECTION 5"
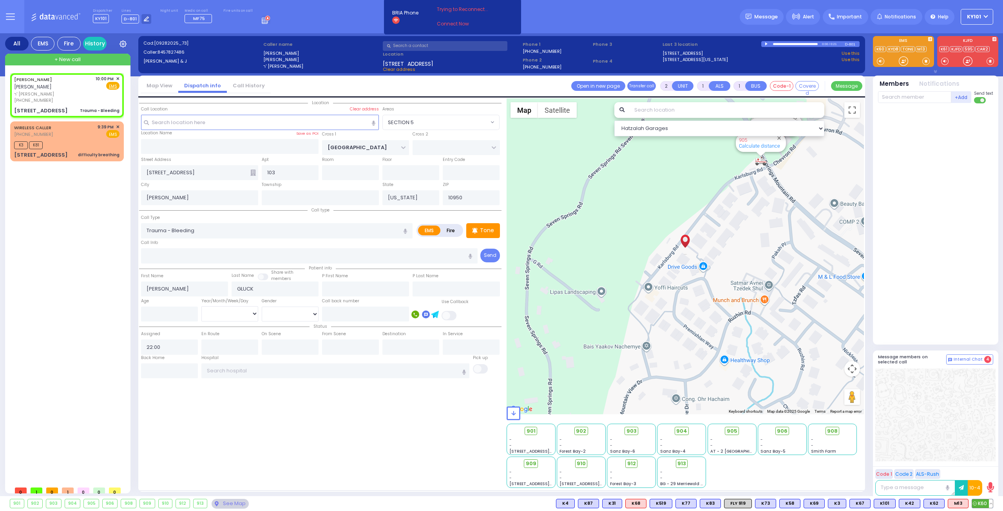
click at [986, 505] on span "K60" at bounding box center [982, 504] width 21 height 9
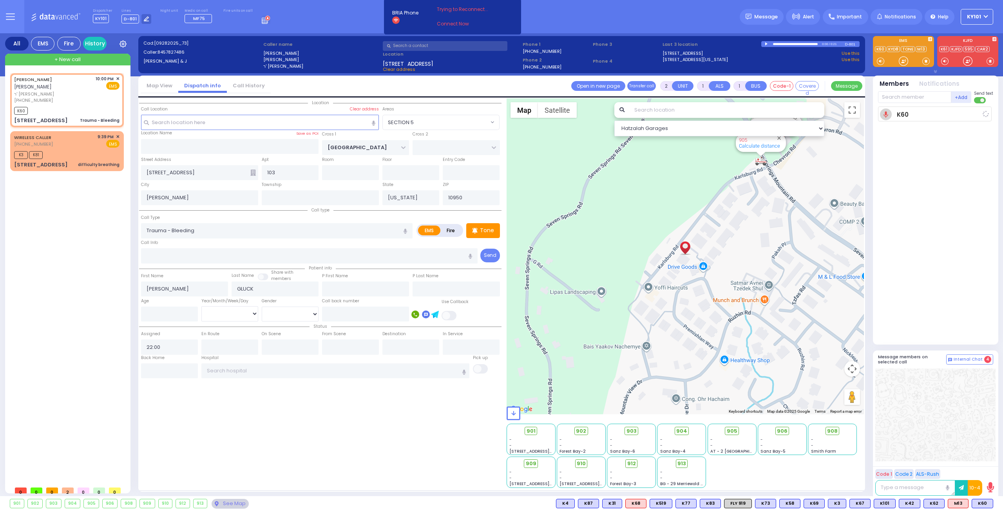
select select
radio input "true"
select select
type input "22:01"
click at [984, 503] on span "K31" at bounding box center [983, 504] width 19 height 9
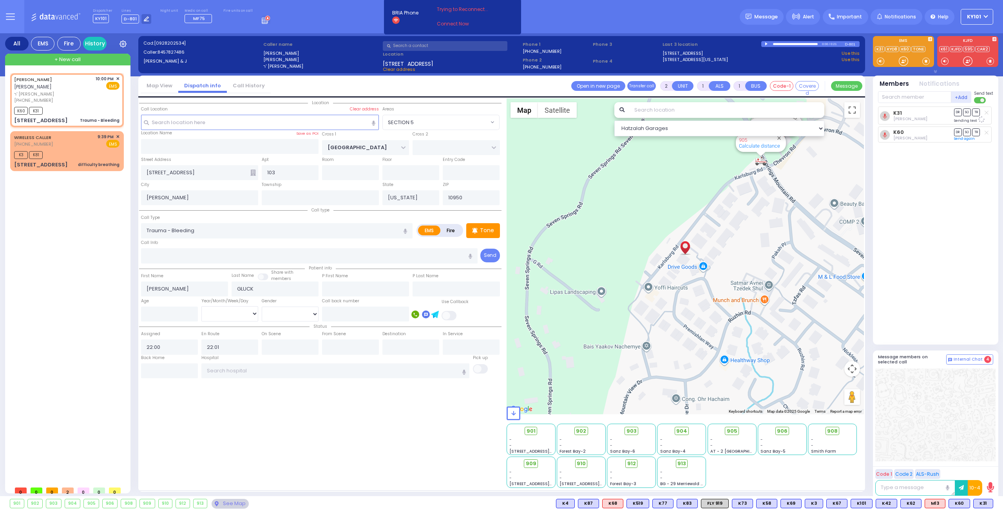
select select "SECTION 5"
select select
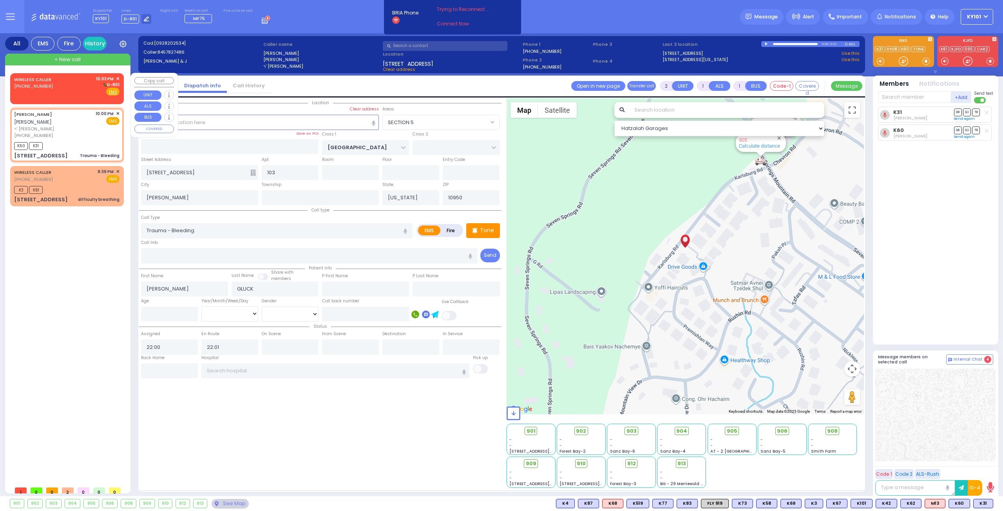
click at [73, 94] on div "WIRELESS CALLER (845) 837-8714 10:03 PM ✕ D-801" at bounding box center [66, 86] width 105 height 20
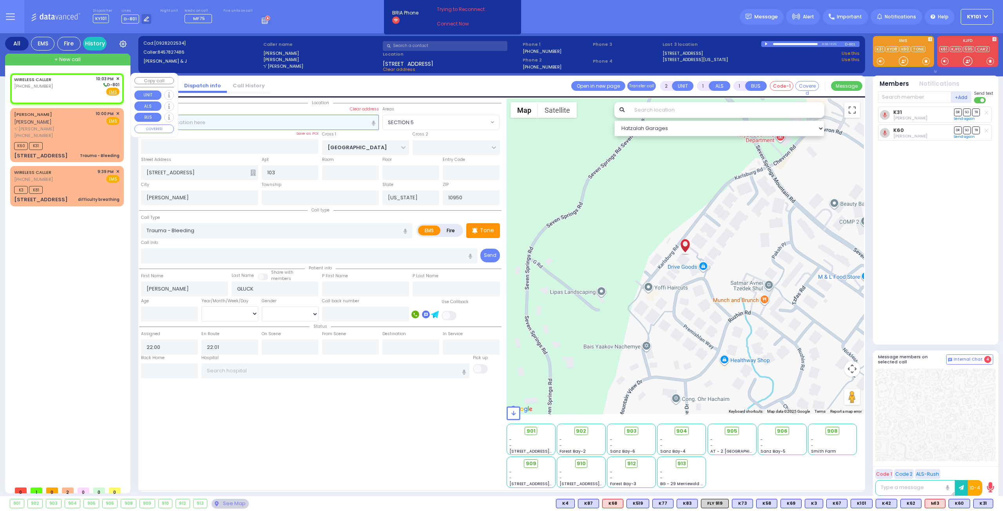
select select
radio input "true"
select select
type input "22:03"
select select "Hatzalah Garages"
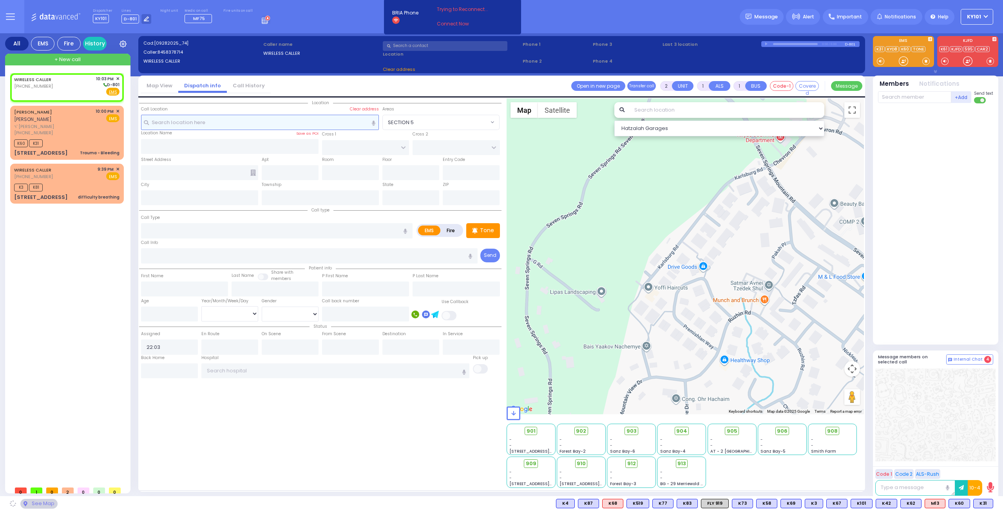
select select
radio input "true"
select select
select select "Hatzalah Garages"
click at [243, 85] on link "Call History" at bounding box center [249, 85] width 44 height 7
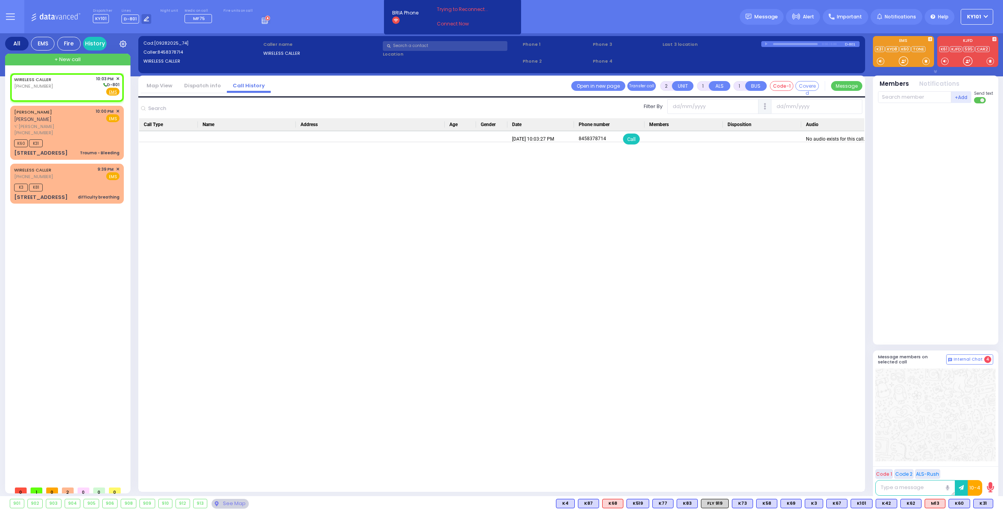
click at [205, 84] on link "Dispatch info" at bounding box center [202, 85] width 49 height 7
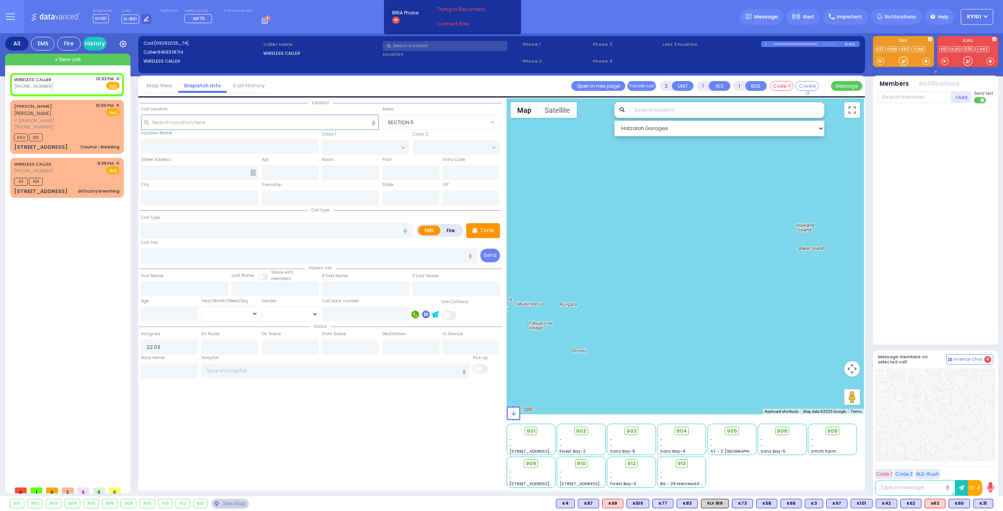
select select
radio input "true"
select select
select select "Hatzalah Garages"
click at [118, 78] on span "✕" at bounding box center [118, 79] width 4 height 7
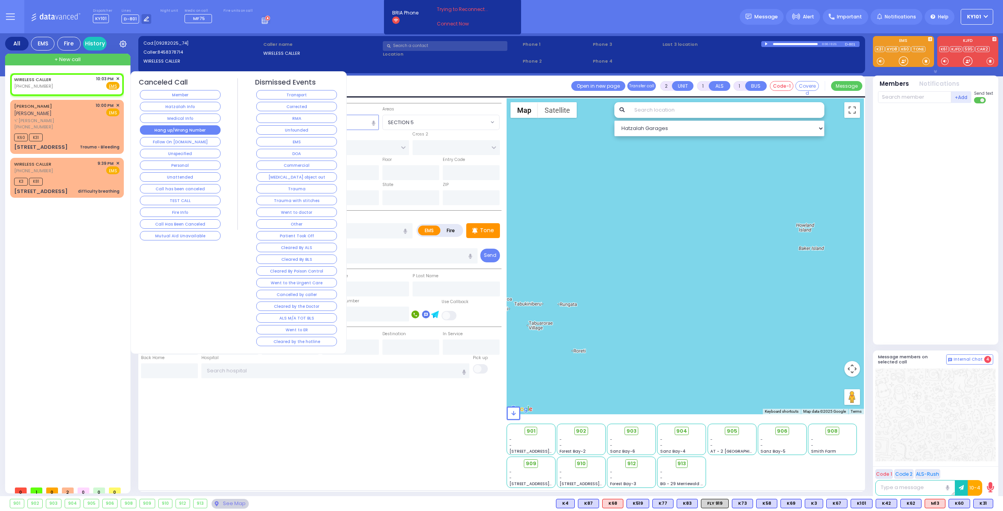
click at [183, 132] on button "Hang up/Wrong Number" at bounding box center [180, 129] width 81 height 9
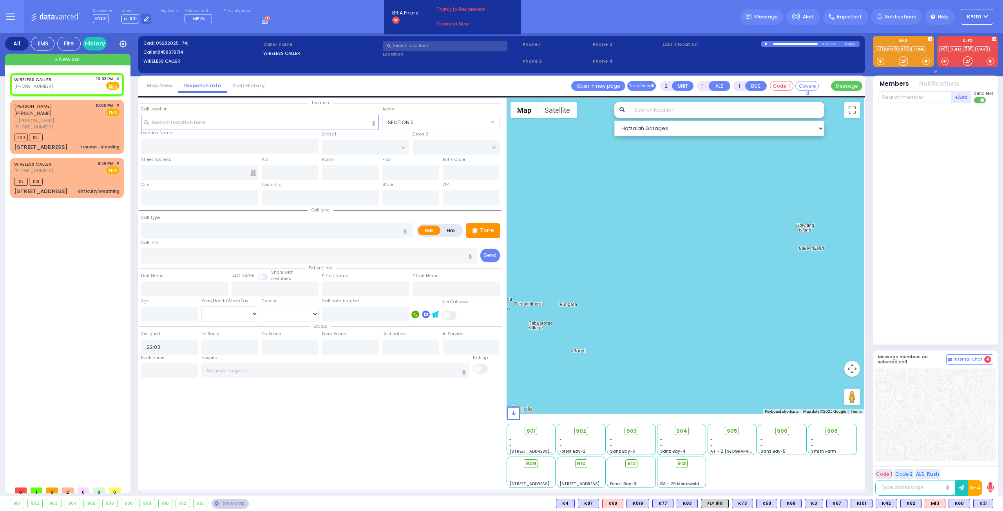
select select
radio input "true"
select select
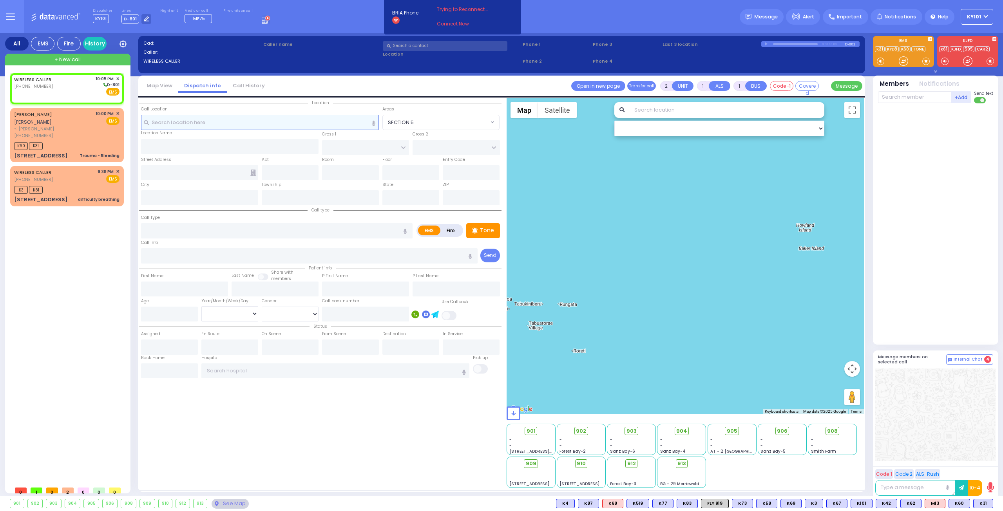
select select
radio input "true"
select select
type input "22:05"
select select "Hatzalah Garages"
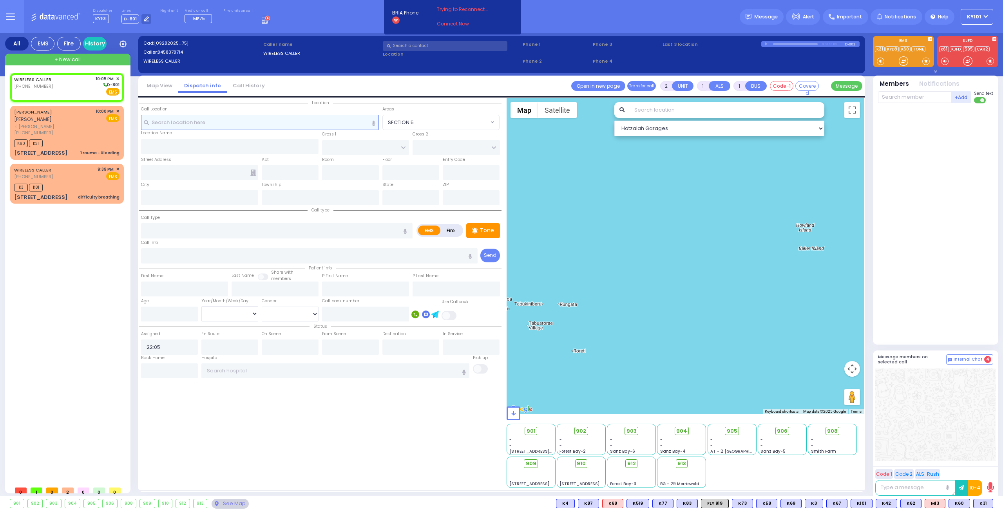
select select
radio input "true"
select select
select select "Hatzalah Garages"
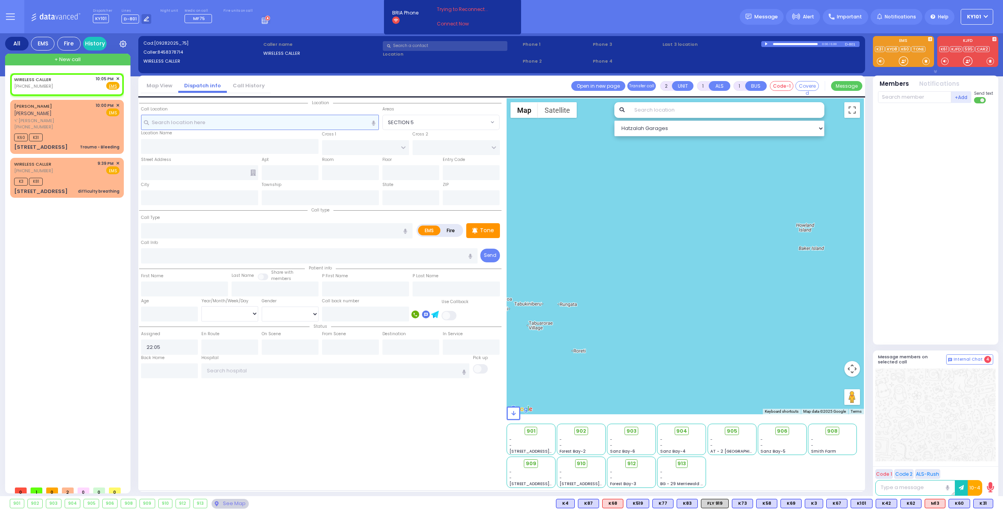
select select
radio input "true"
select select
select select "Hatzalah Garages"
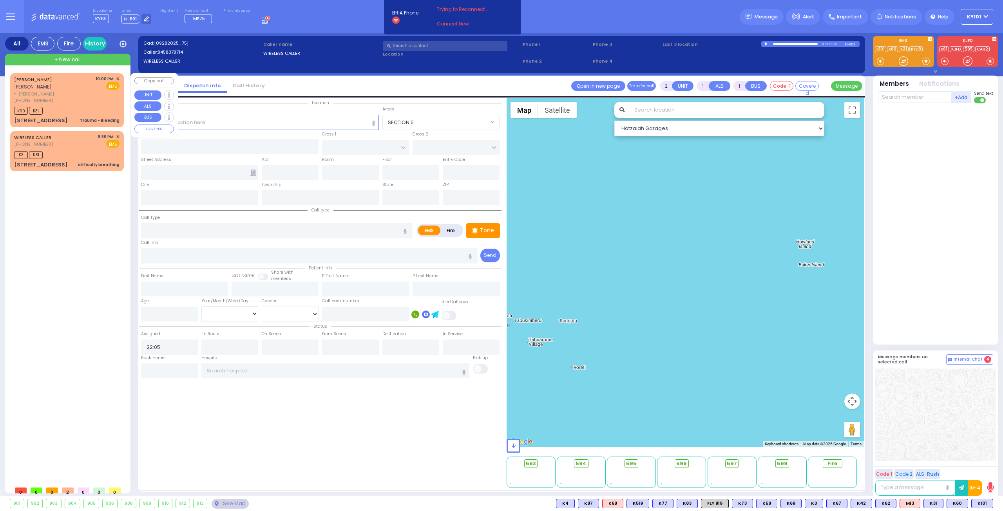
click at [118, 77] on span "✕" at bounding box center [118, 79] width 4 height 7
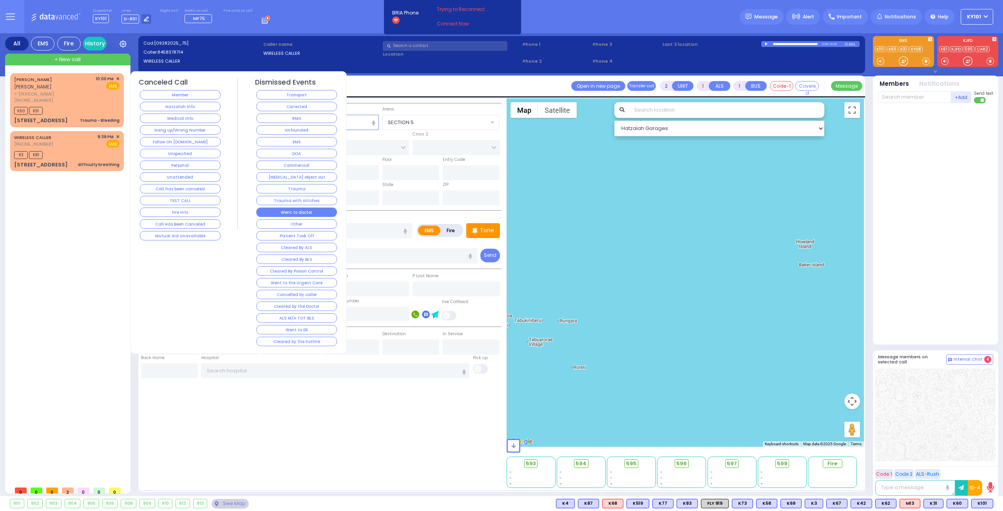
click at [308, 210] on button "Went to doctor" at bounding box center [296, 212] width 81 height 9
